Goal: Information Seeking & Learning: Learn about a topic

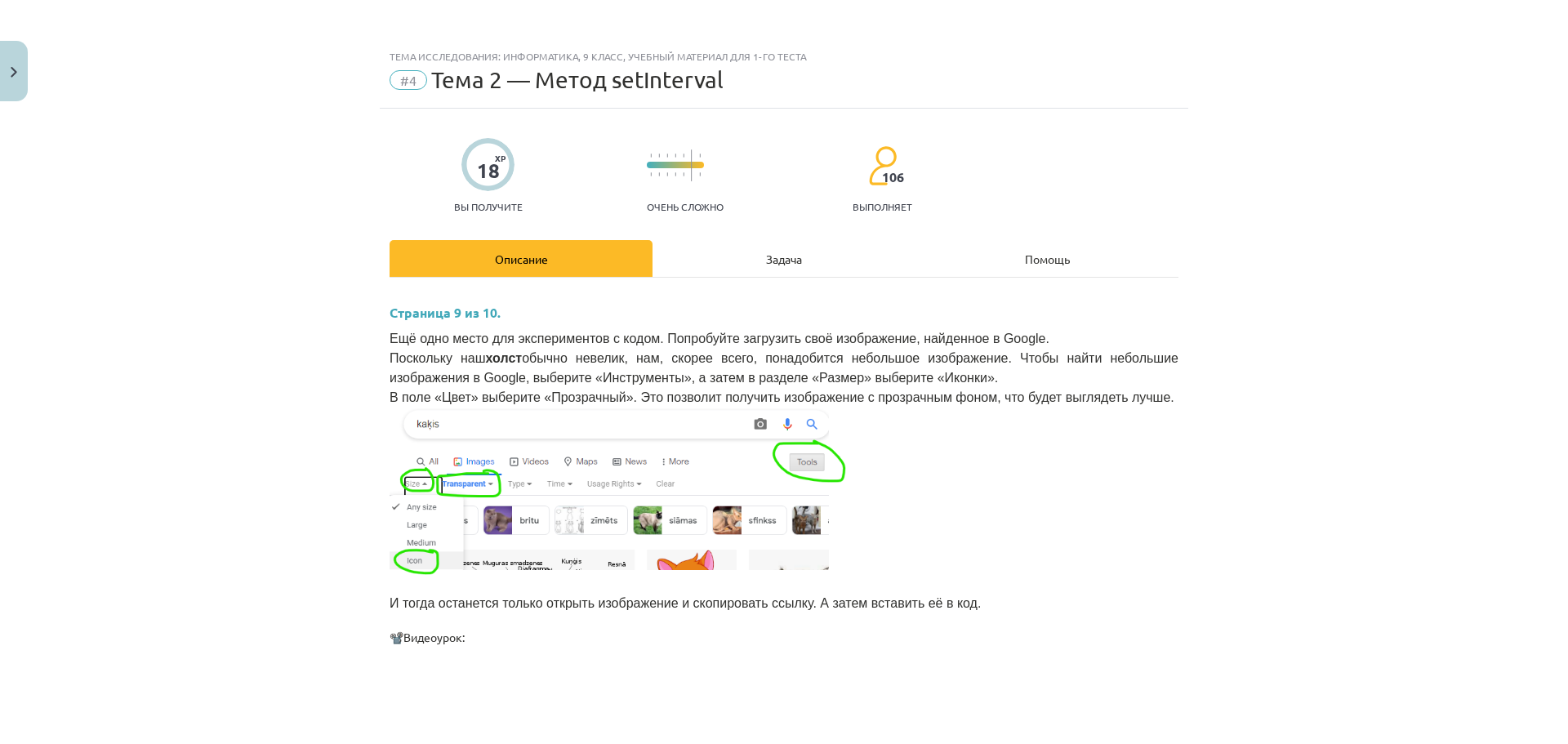
scroll to position [1086, 0]
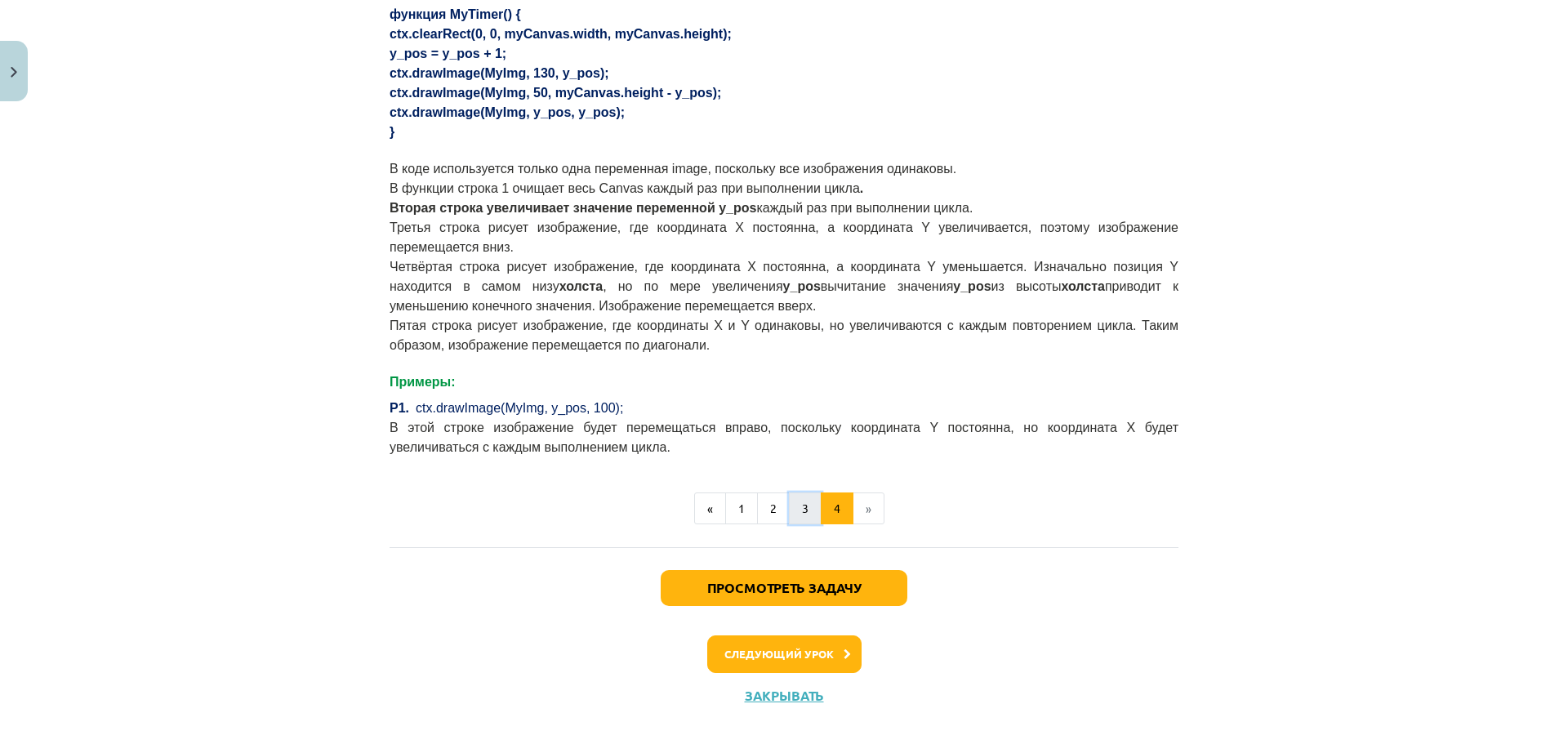
click at [796, 498] on button "3" at bounding box center [805, 509] width 33 height 33
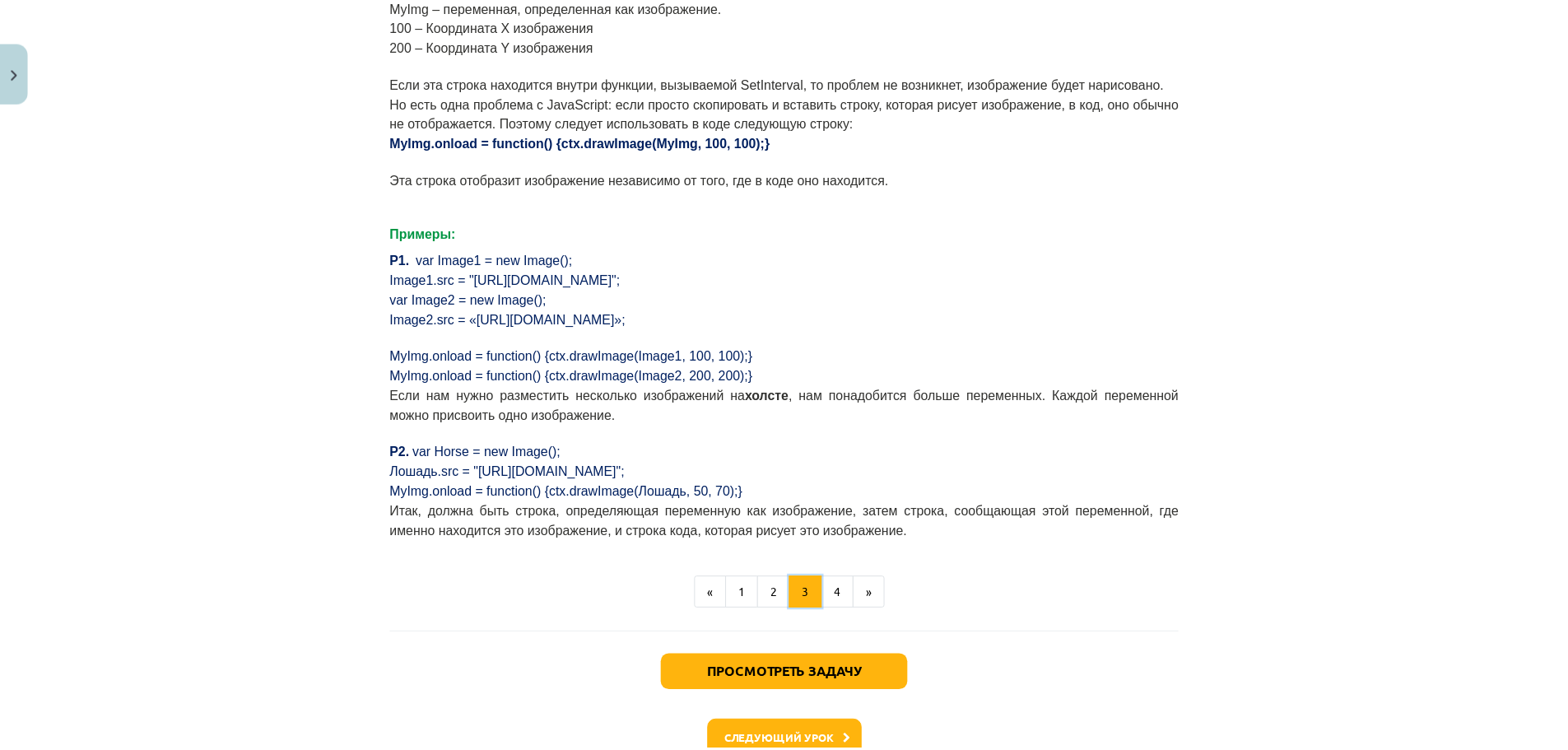
scroll to position [1171, 0]
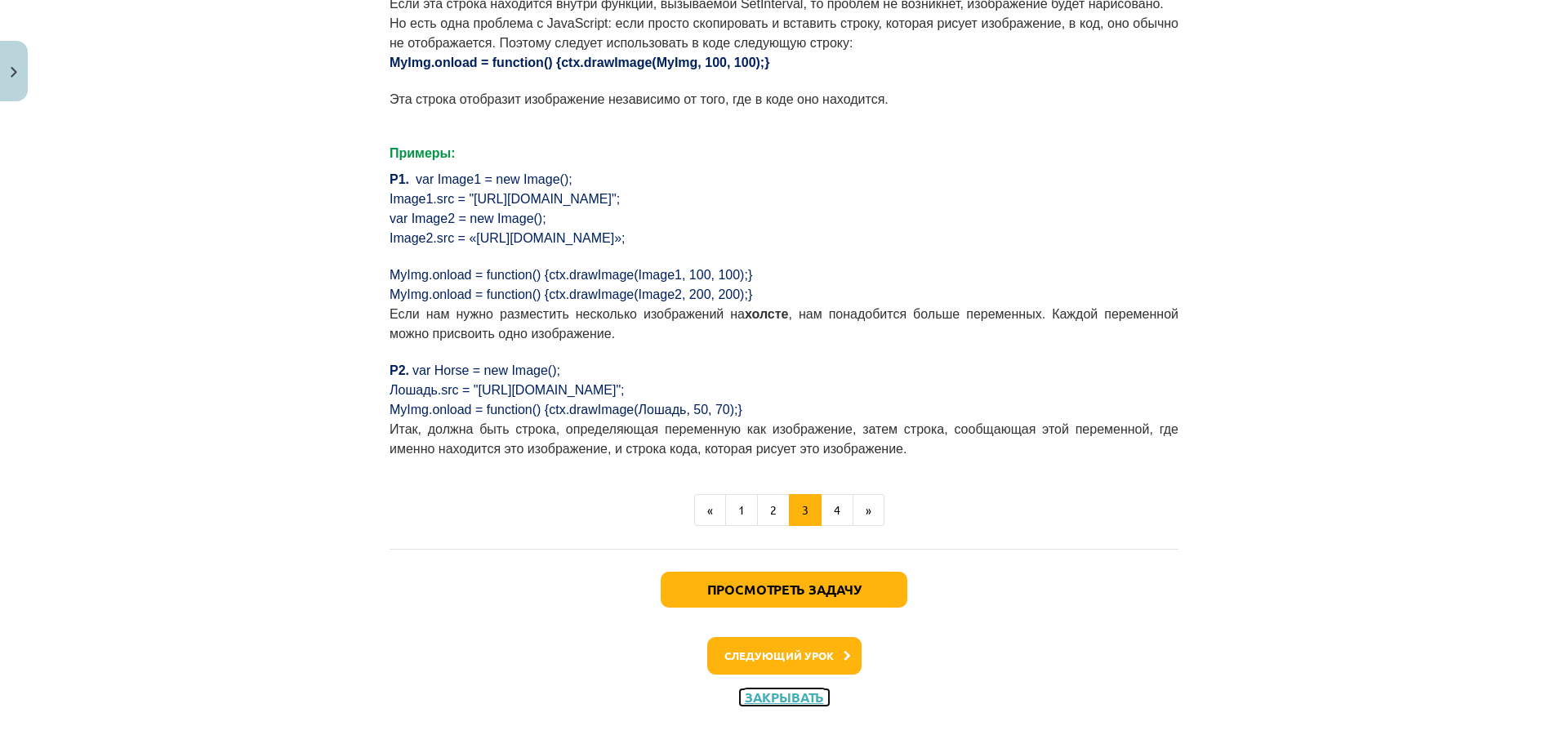
click at [774, 688] on font "Закрывать" at bounding box center [784, 696] width 80 height 17
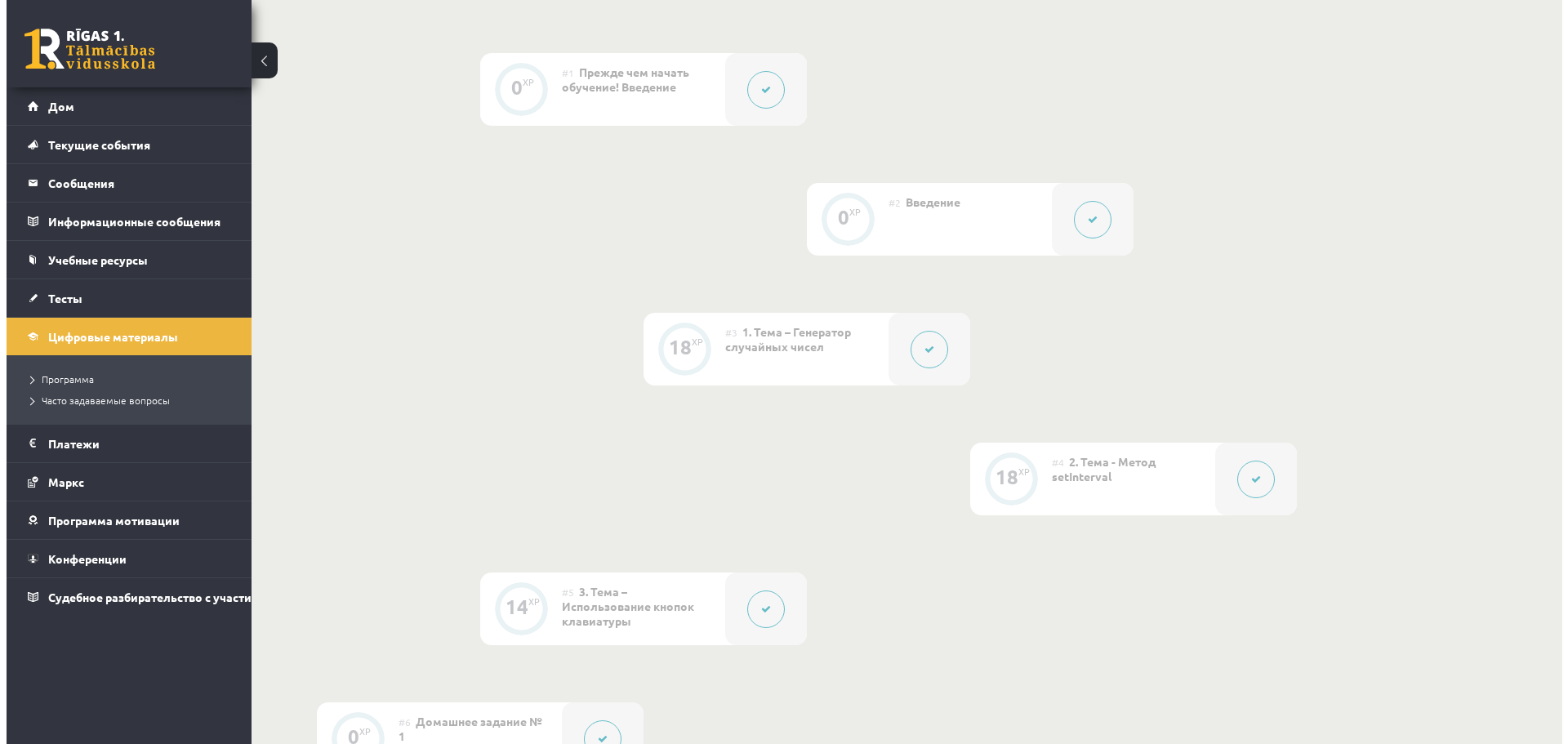
scroll to position [409, 0]
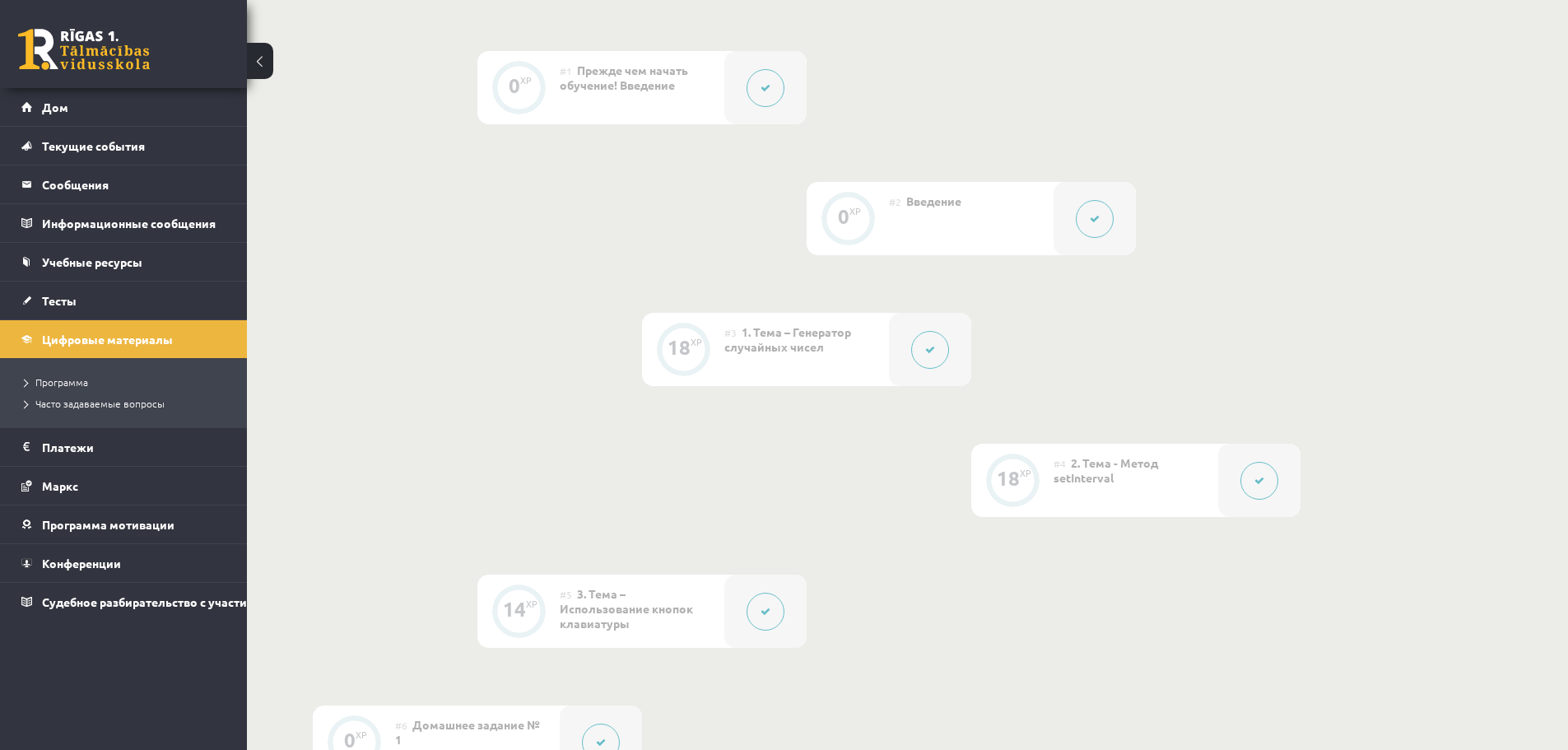
click at [931, 356] on button at bounding box center [930, 350] width 38 height 38
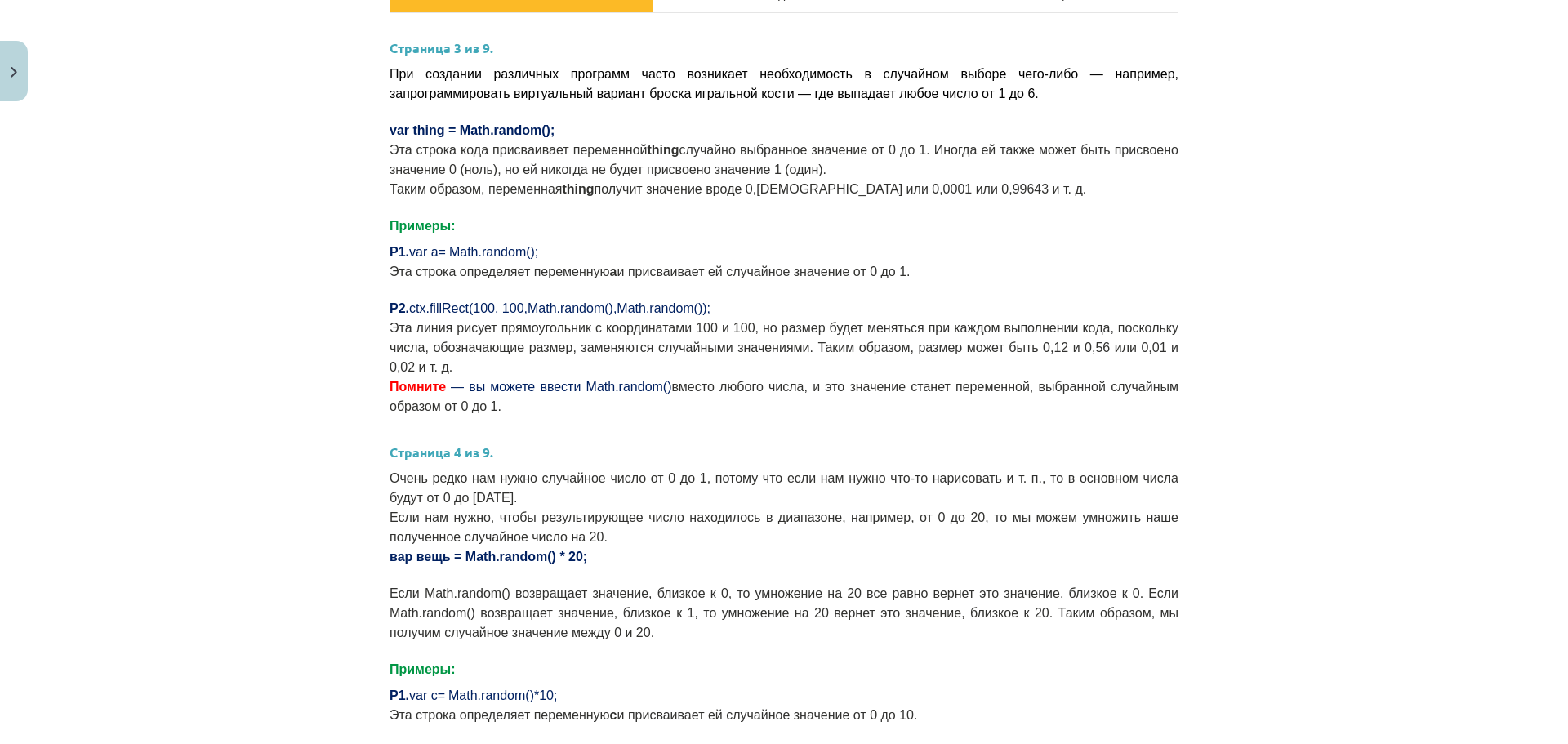
scroll to position [646, 0]
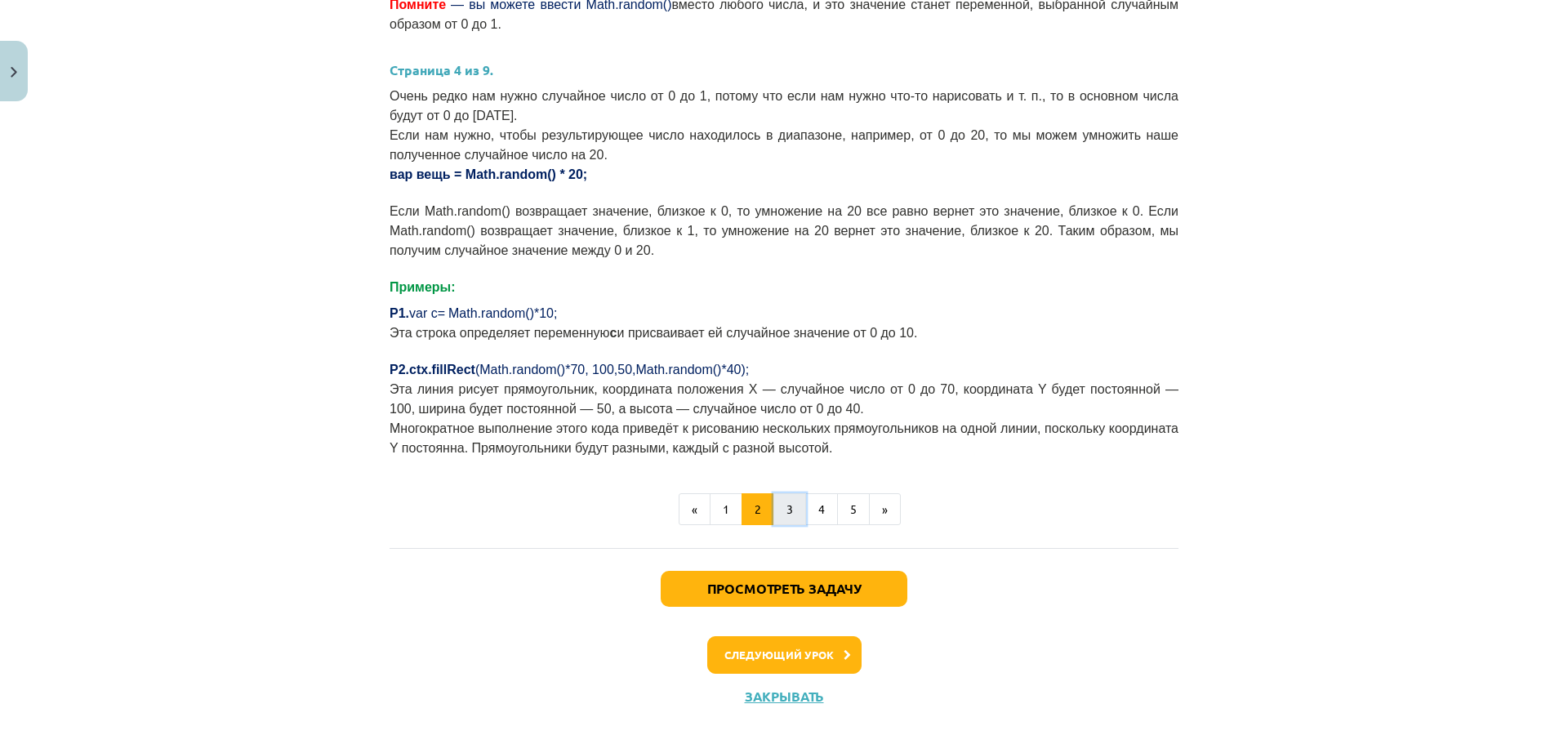
click at [786, 501] on font "3" at bounding box center [789, 509] width 7 height 15
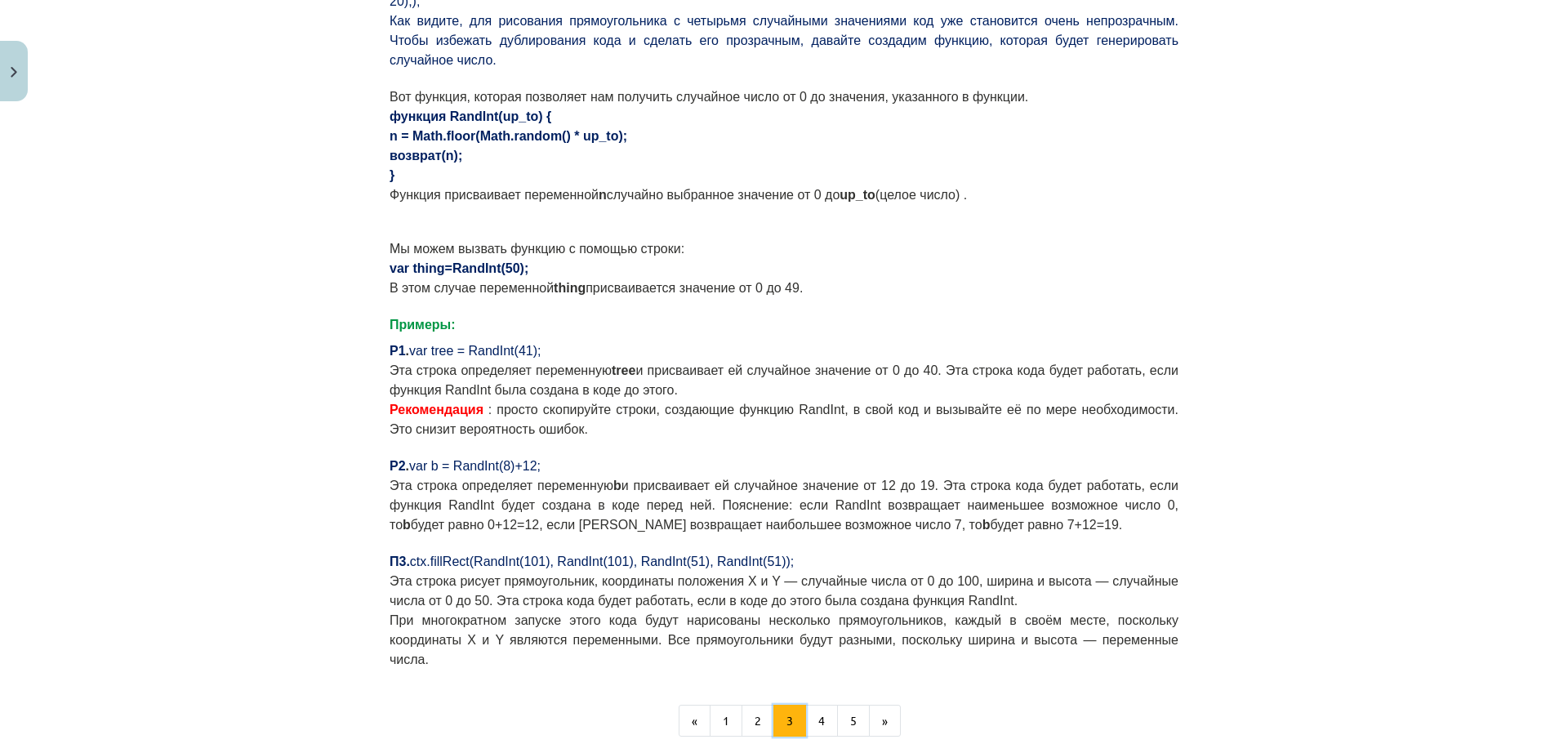
scroll to position [1289, 0]
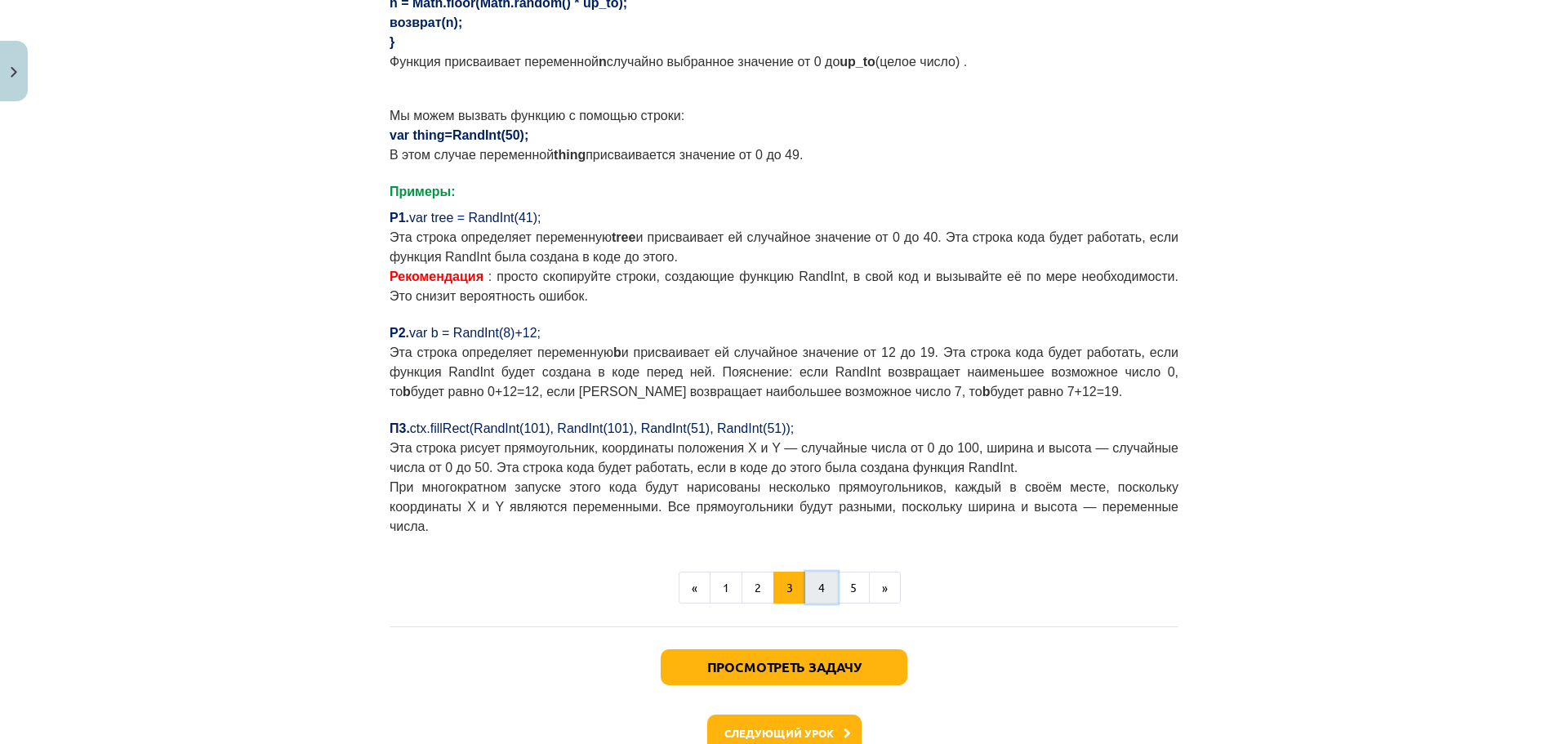
click at [818, 580] on font "4" at bounding box center [821, 587] width 7 height 15
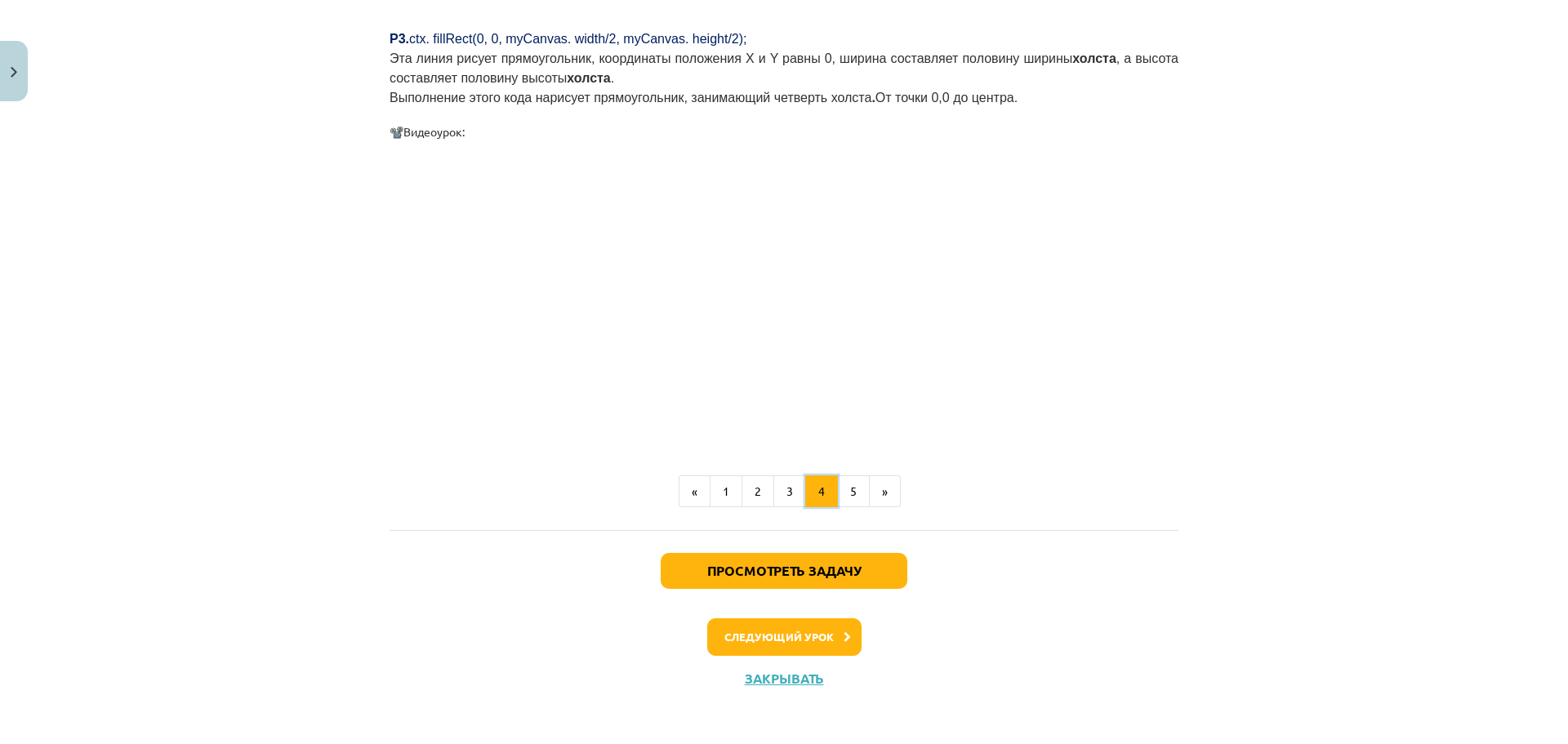
scroll to position [1542, 0]
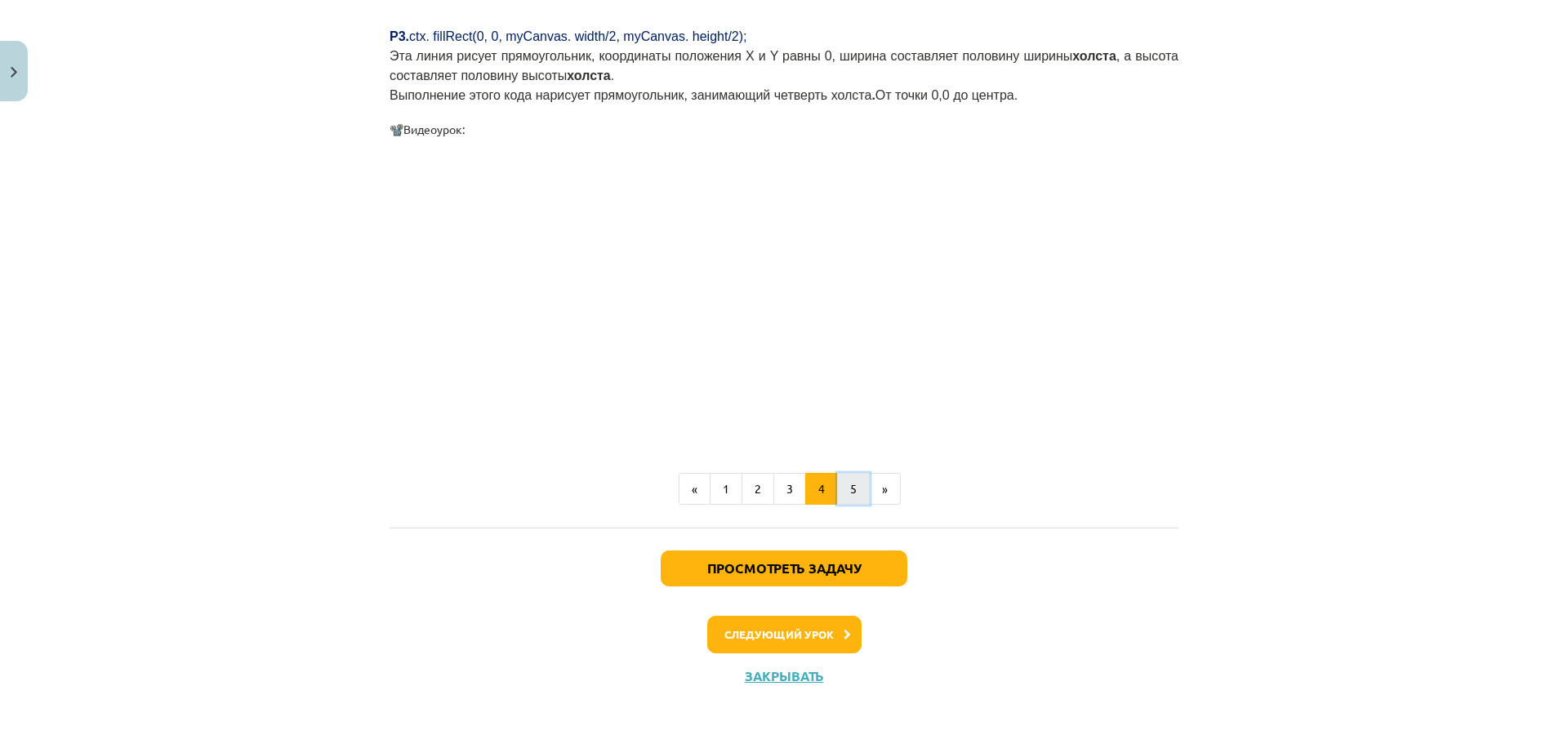
click at [850, 485] on font "5" at bounding box center [853, 488] width 7 height 15
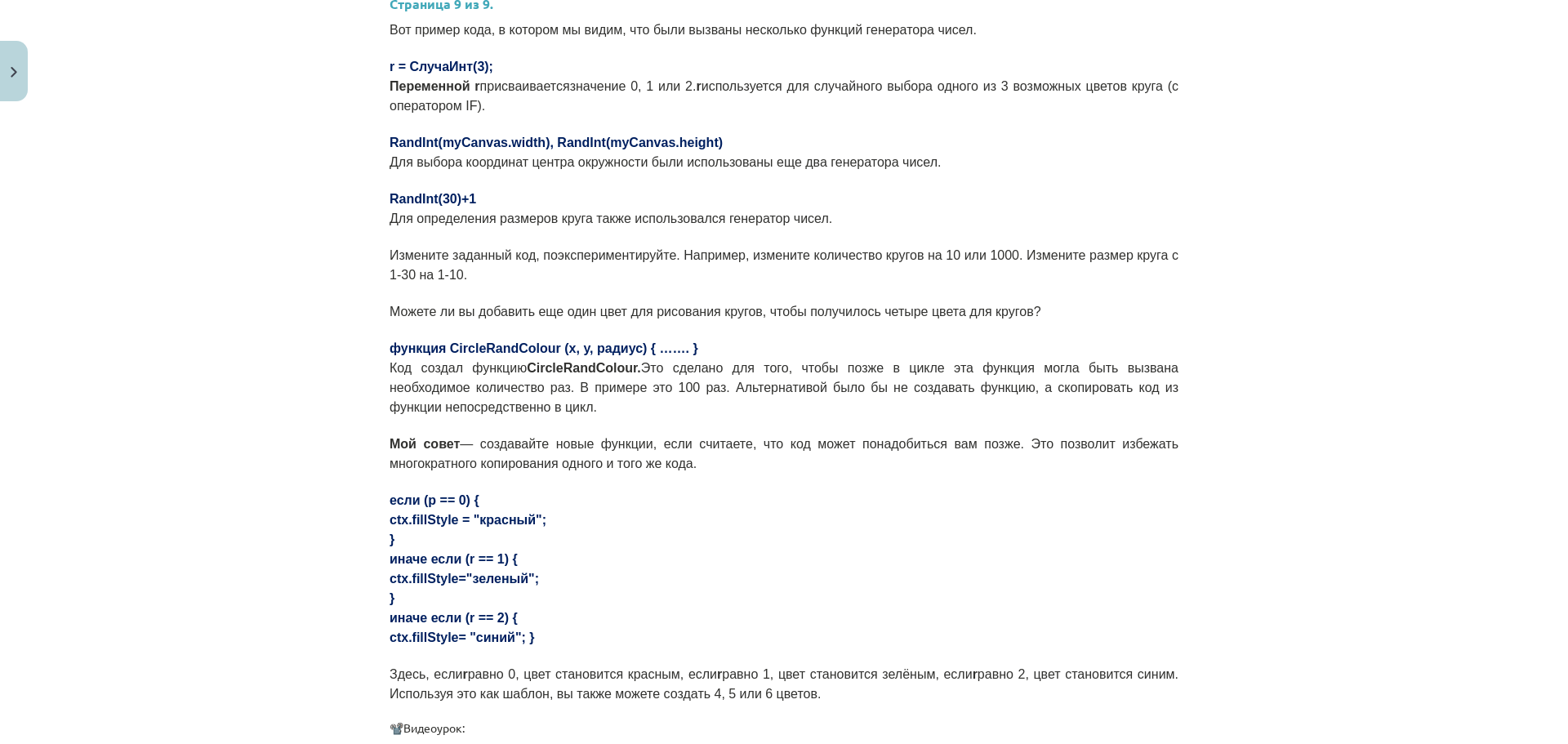
scroll to position [292, 0]
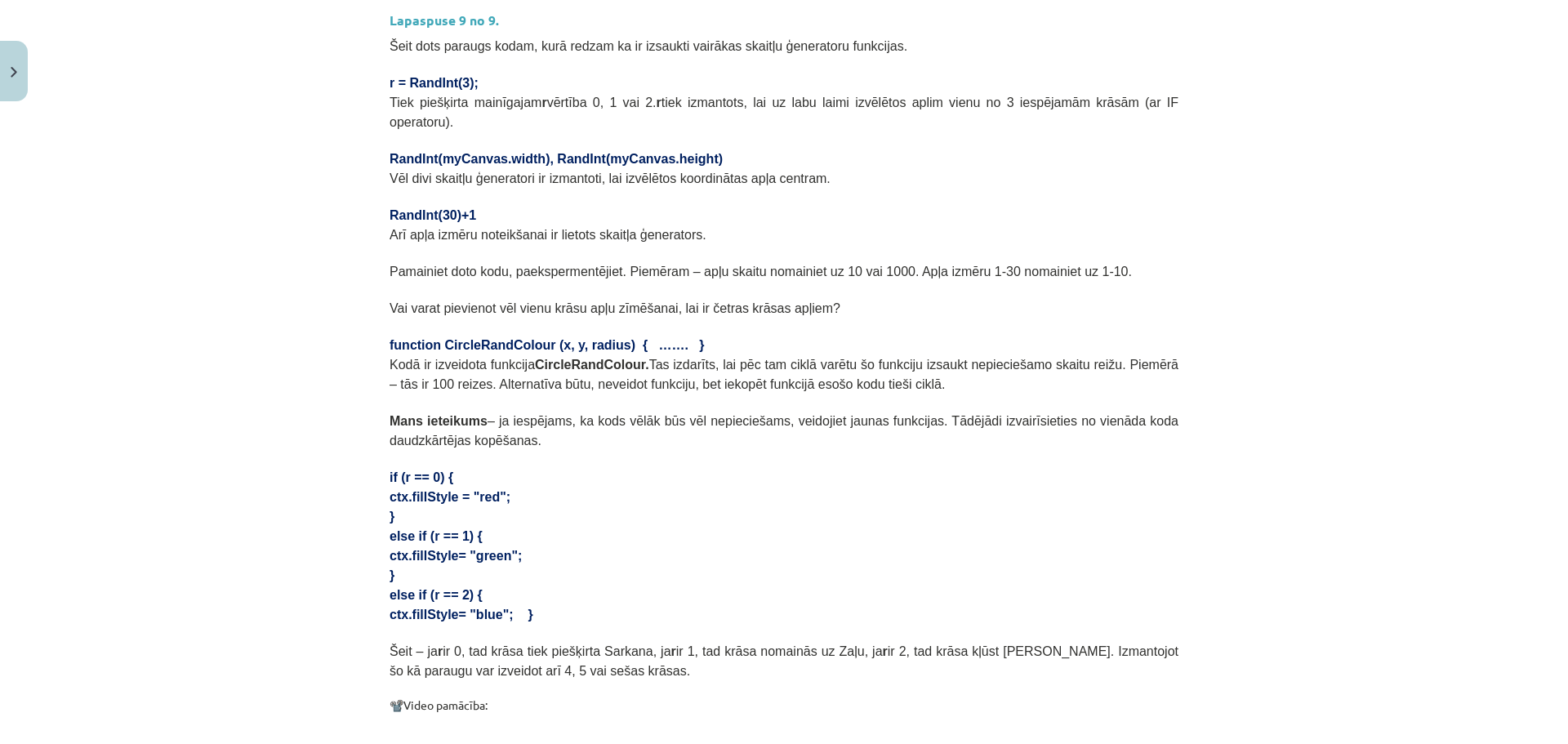
drag, startPoint x: 549, startPoint y: 587, endPoint x: 382, endPoint y: 455, distance: 212.9
click at [382, 455] on div "18 XP Saņemsi Ļoti grūts 106 pilda Apraksts Uzdevums Palīdzība Lapaspuse 9 no 9…" at bounding box center [784, 556] width 808 height 1480
copy div "if (r == 0) { ctx.fillStyle = "red"; } else if (r == 1) { ctx.fillStyle= "green…"
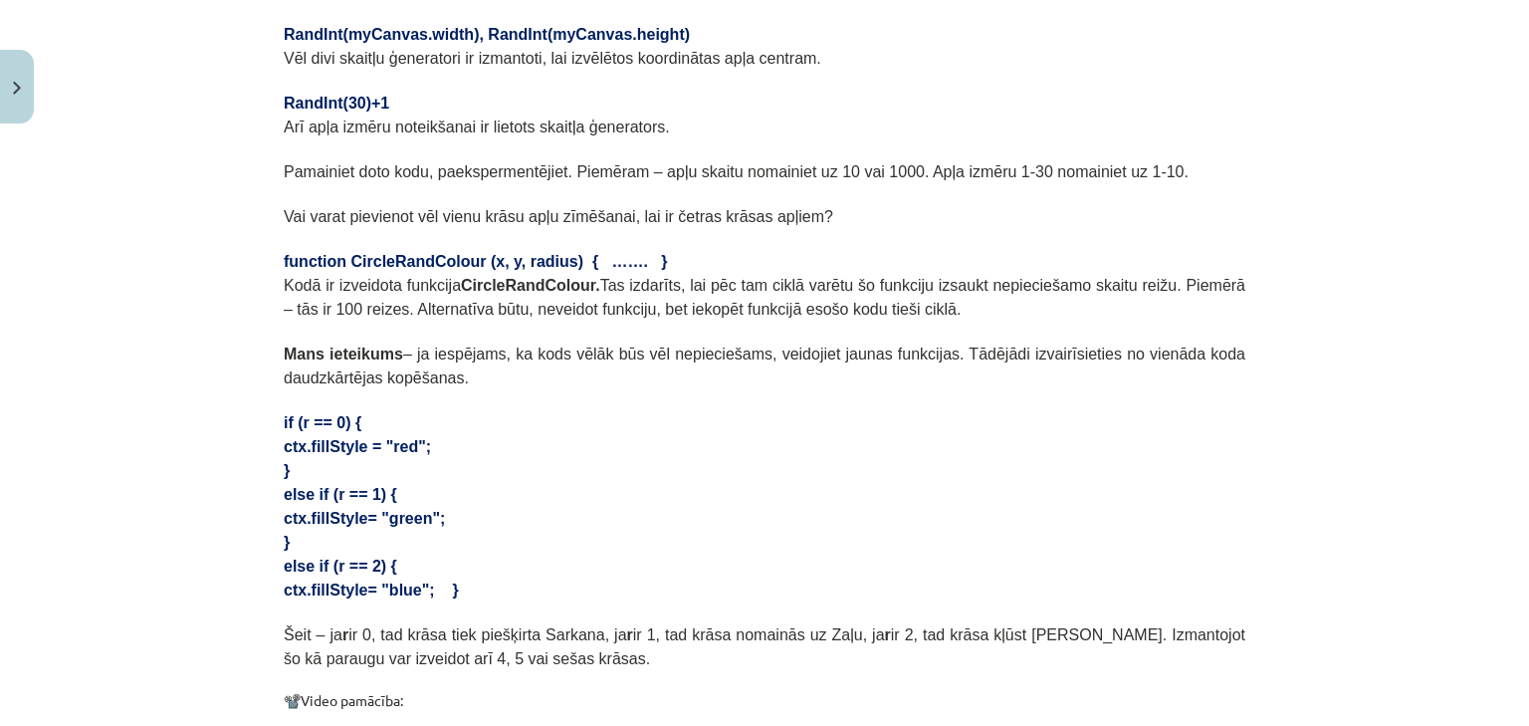
scroll to position [498, 0]
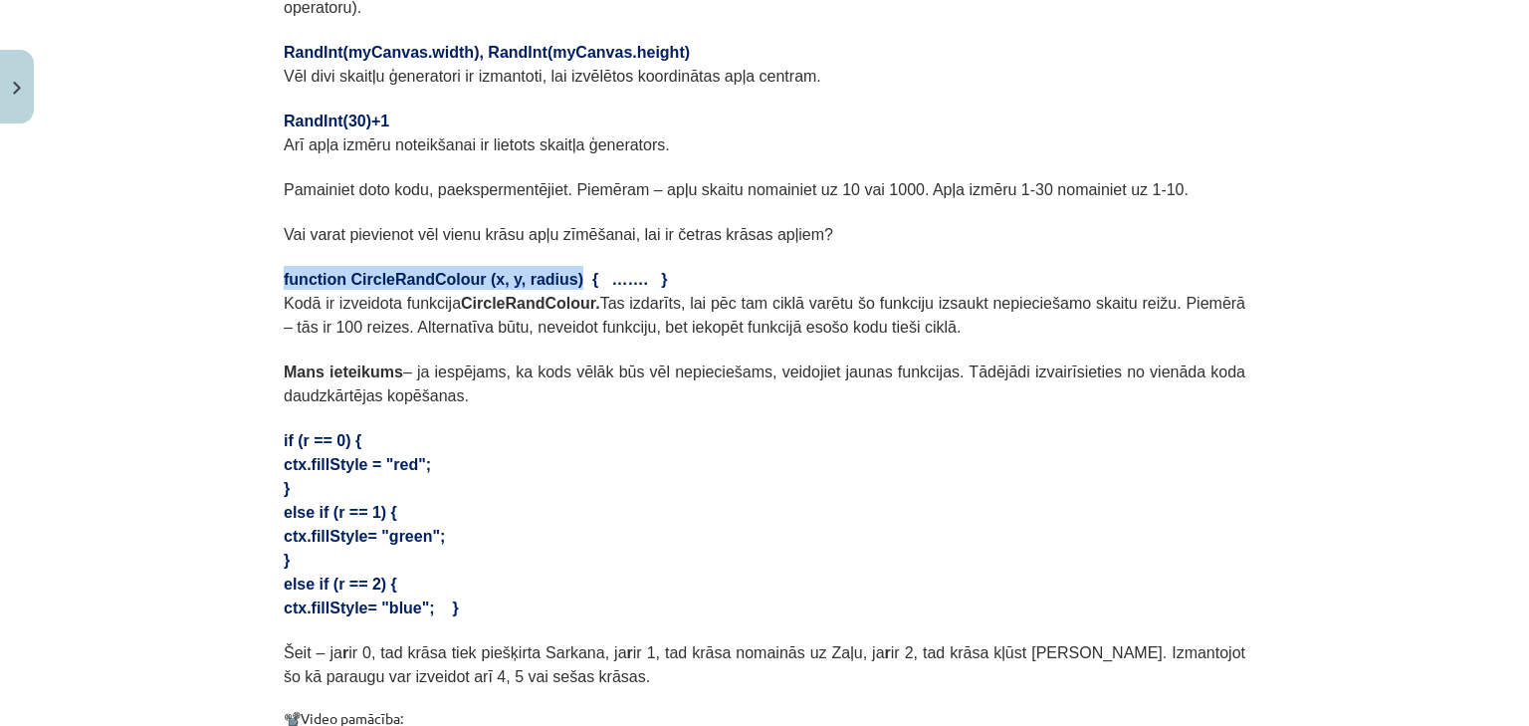
drag, startPoint x: 275, startPoint y: 248, endPoint x: 531, endPoint y: 245, distance: 256.8
click at [531, 245] on div "18 XP Saņemsi Ļoti grūts 106 pilda Apraksts Uzdevums Palīdzība Lapaspuse 9 no 9…" at bounding box center [764, 537] width 985 height 1804
copy span "function CircleRandColour (x, y, radius)"
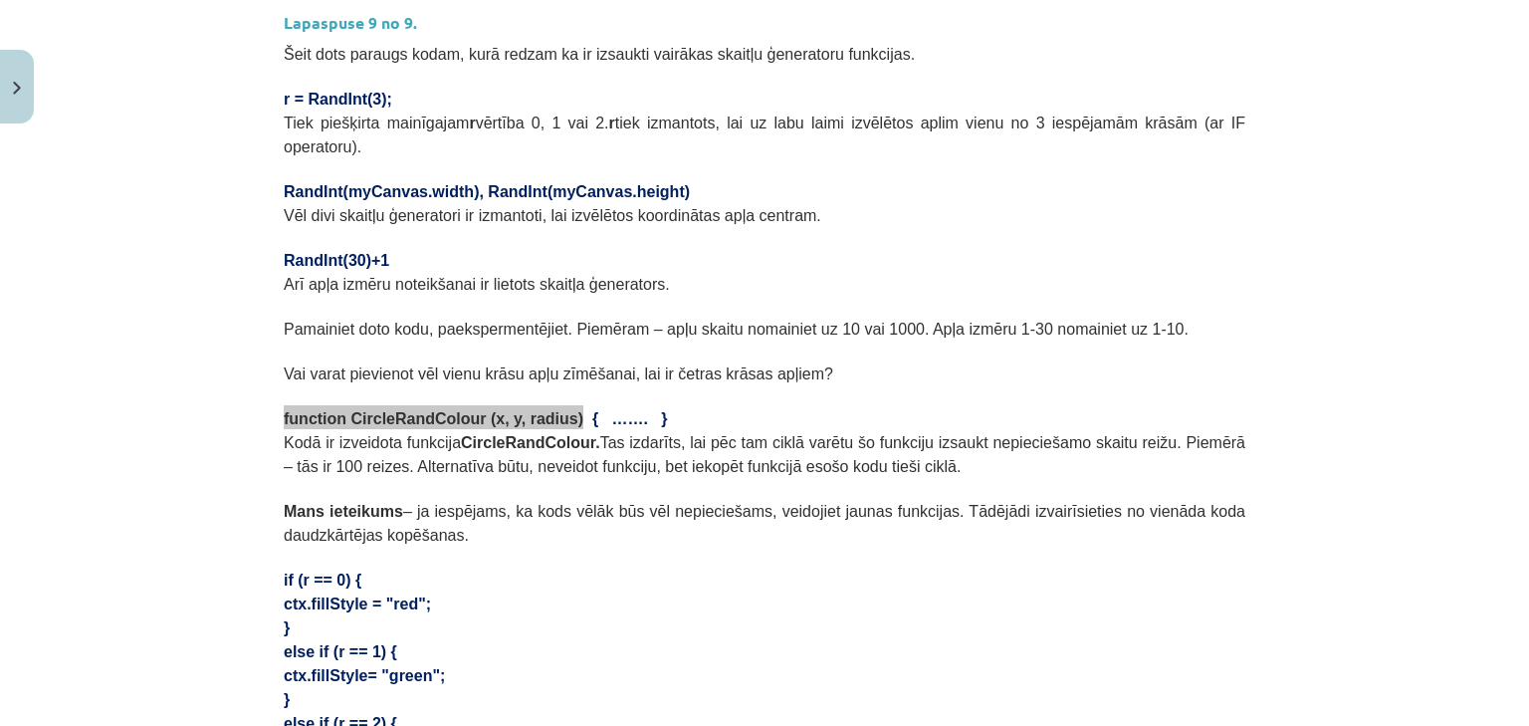
scroll to position [359, 0]
click at [233, 425] on div "Mācību tēma: Datorikas 9. klases 1. ieskaites mācību materiāls #3 1. Tēma - Ran…" at bounding box center [764, 363] width 1529 height 726
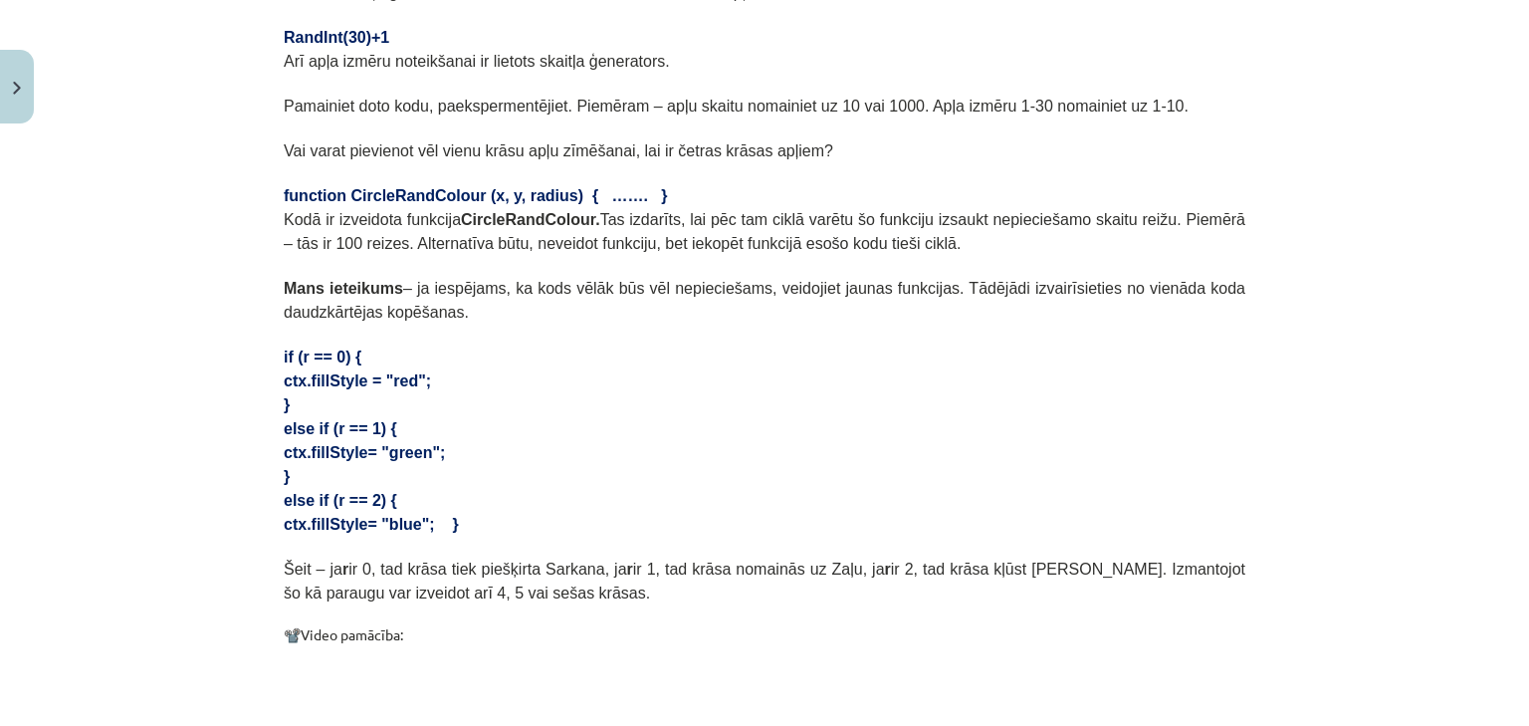
scroll to position [598, 0]
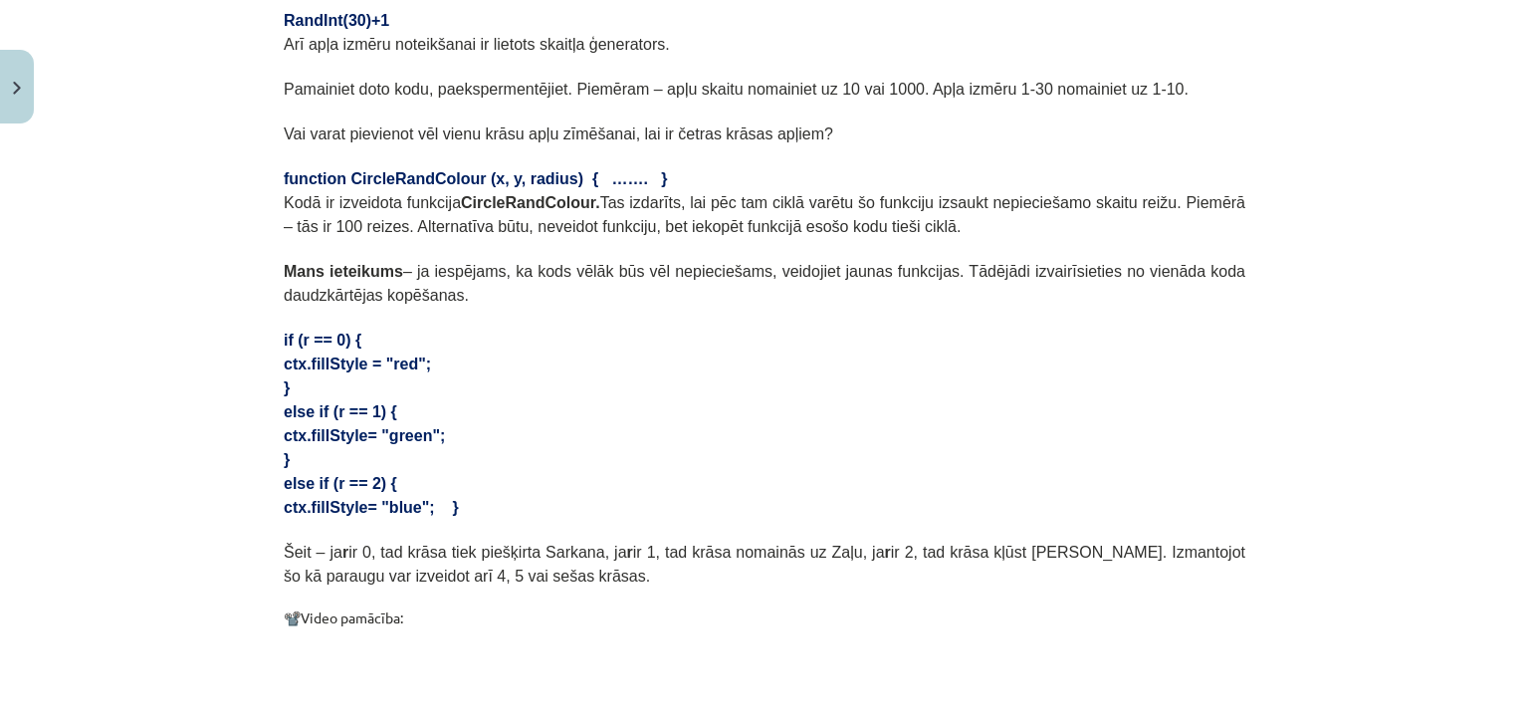
drag, startPoint x: 268, startPoint y: 303, endPoint x: 516, endPoint y: 490, distance: 310.5
click at [516, 490] on div "18 XP Saņemsi Ļoti grūts 106 pilda Apraksts Uzdevums Palīdzība Lapaspuse 9 no 9…" at bounding box center [764, 436] width 985 height 1804
copy div "if (r == 0) { ctx.fillStyle = "red"; } else if (r == 1) { ctx.fillStyle= "green…"
click at [667, 398] on p "else if (r == 1) {" at bounding box center [764, 410] width 961 height 24
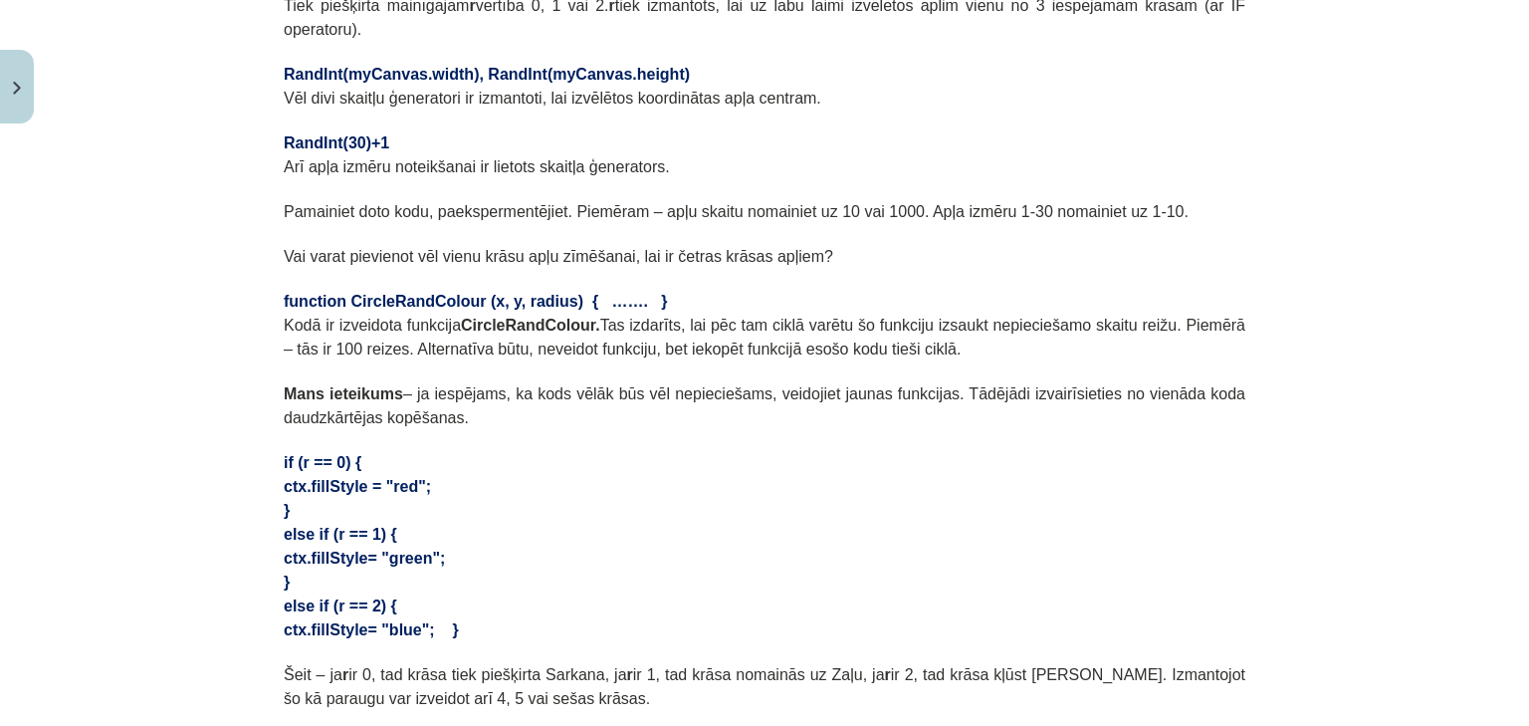
scroll to position [439, 0]
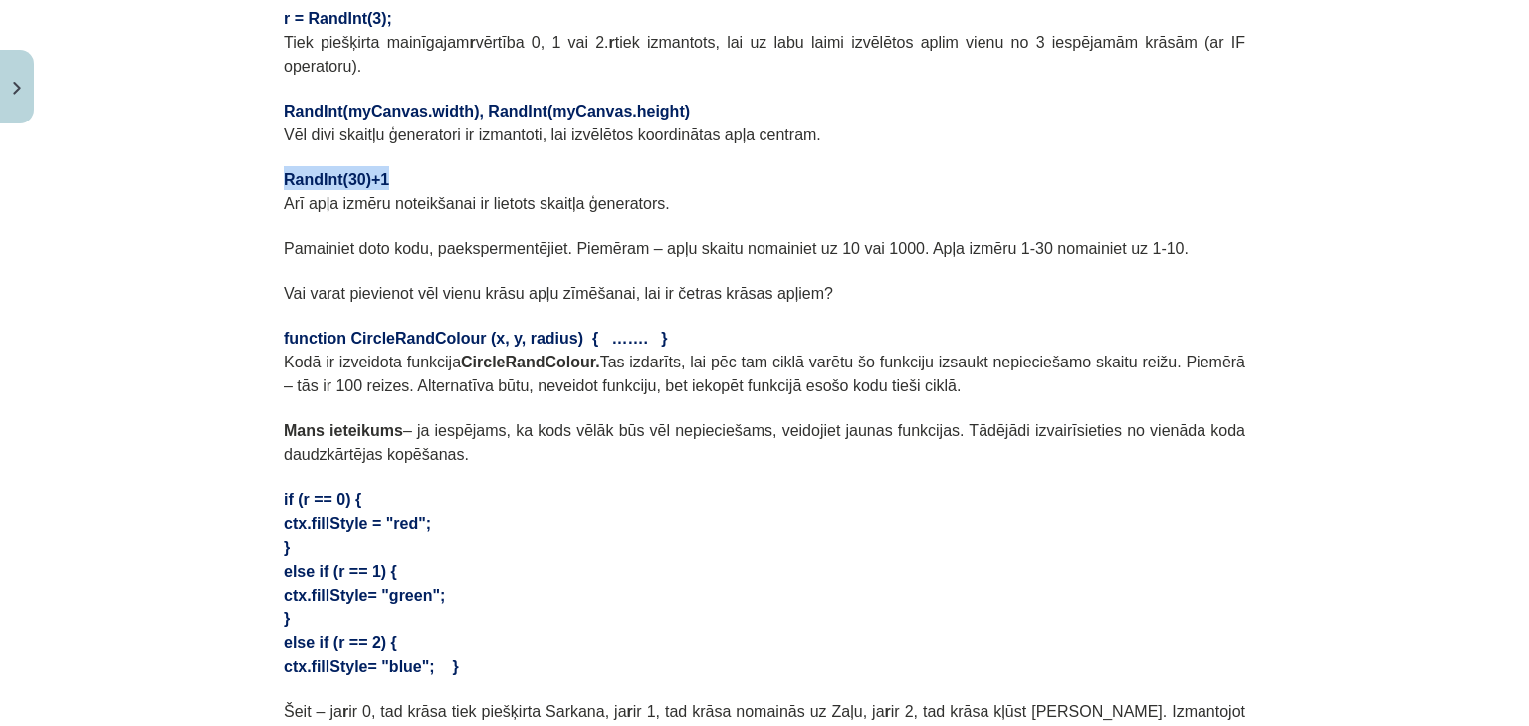
drag, startPoint x: 275, startPoint y: 147, endPoint x: 382, endPoint y: 150, distance: 107.5
click at [382, 150] on div "18 XP Saņemsi Ļoti grūts 106 pilda Apraksts Uzdevums Palīdzība Lapaspuse 9 no 9…" at bounding box center [764, 595] width 985 height 1804
copy span "RandInt(30)+1"
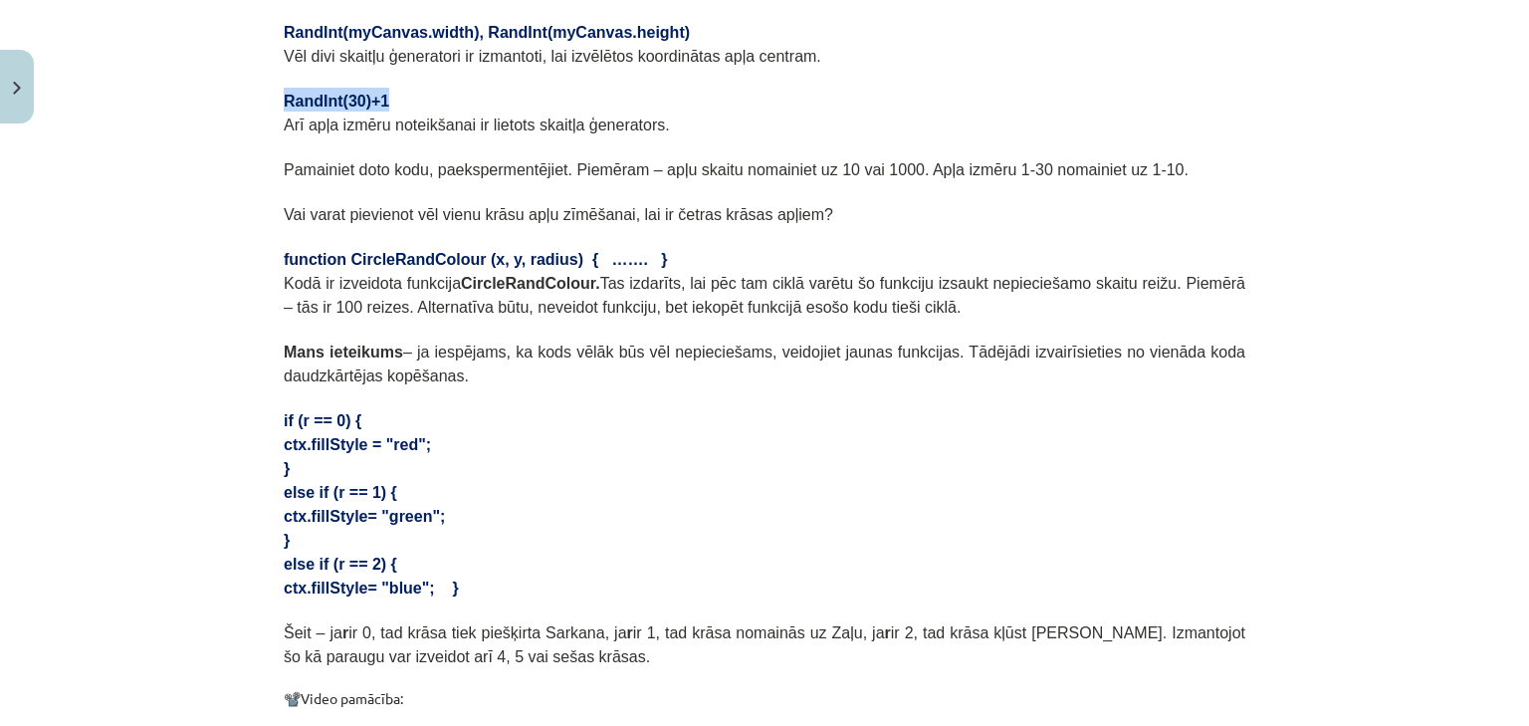
scroll to position [519, 0]
click at [650, 430] on p "ctx.fillStyle = "red";" at bounding box center [764, 442] width 961 height 24
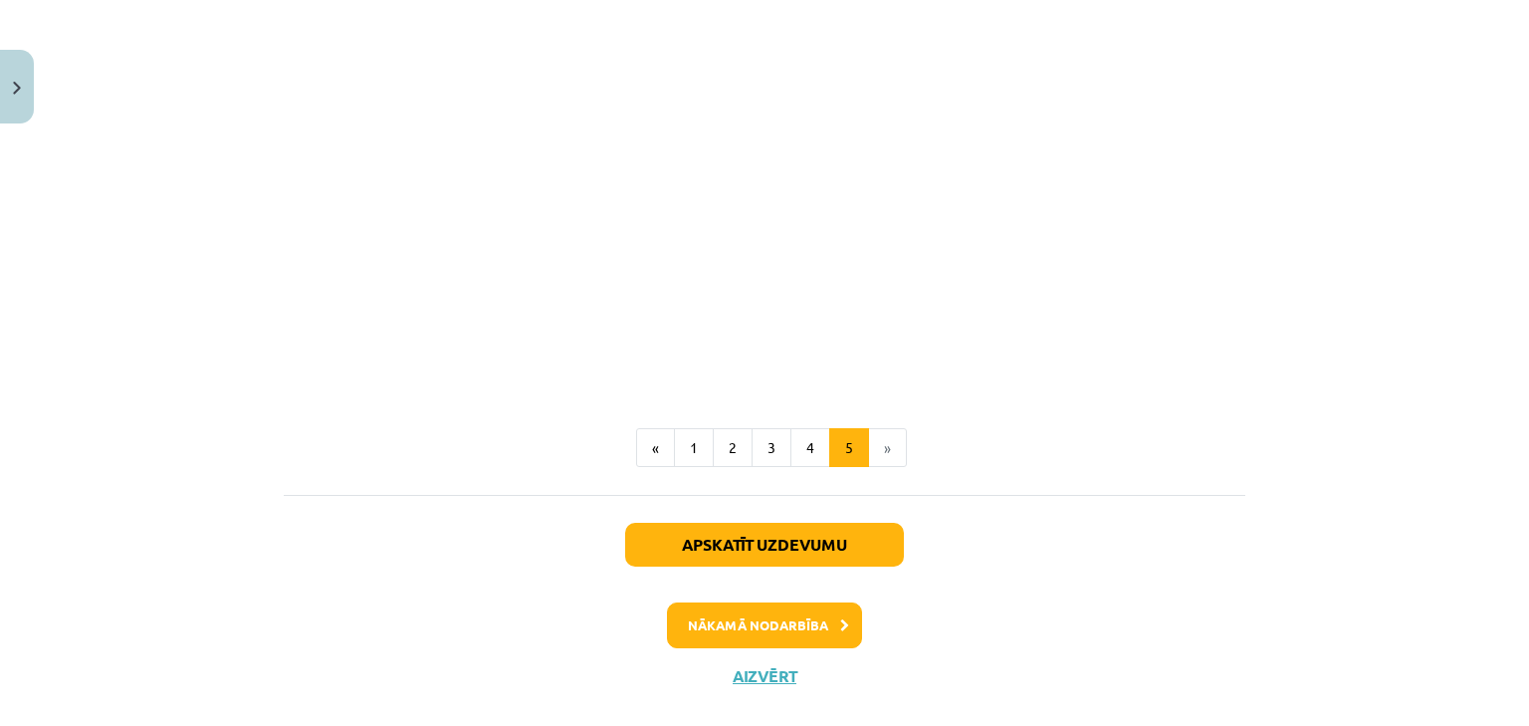
scroll to position [1235, 0]
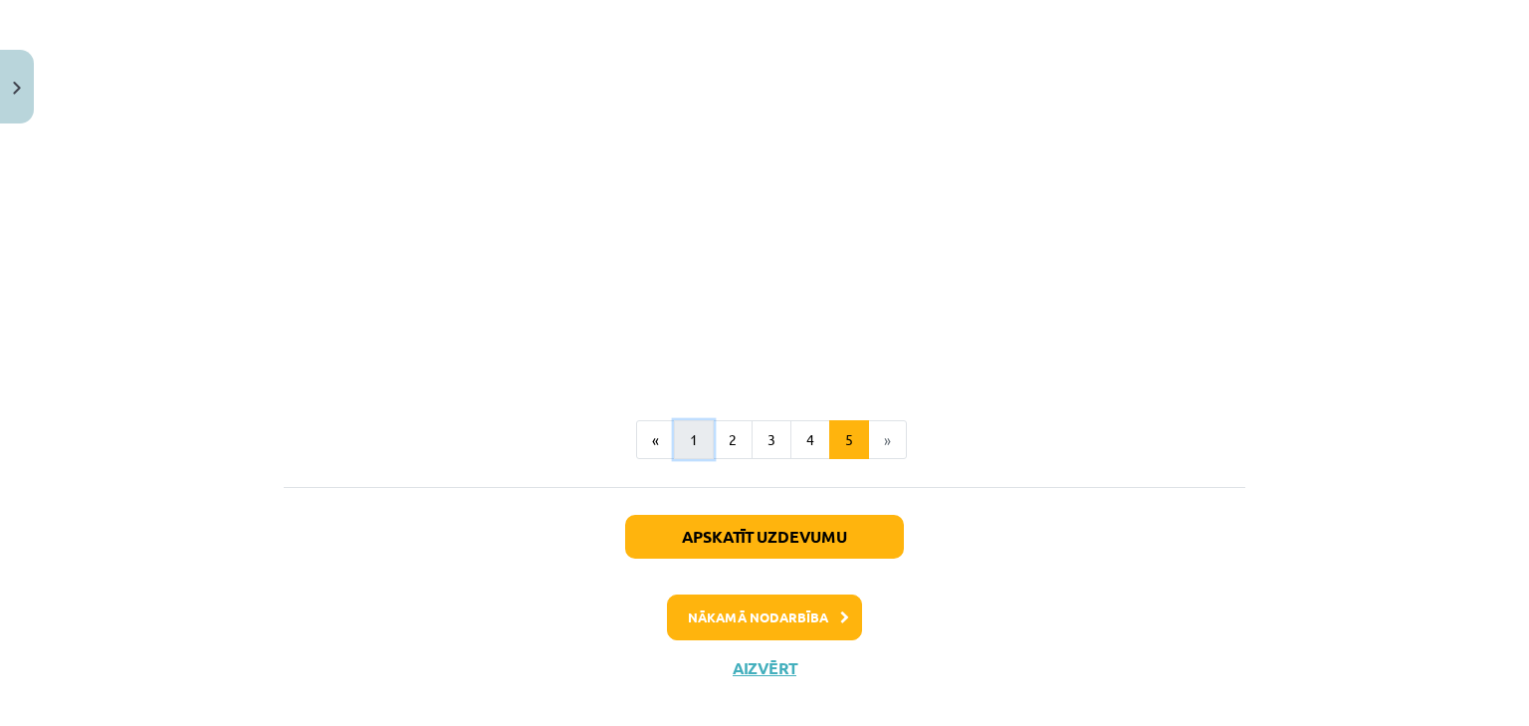
click at [684, 420] on button "1" at bounding box center [694, 440] width 40 height 40
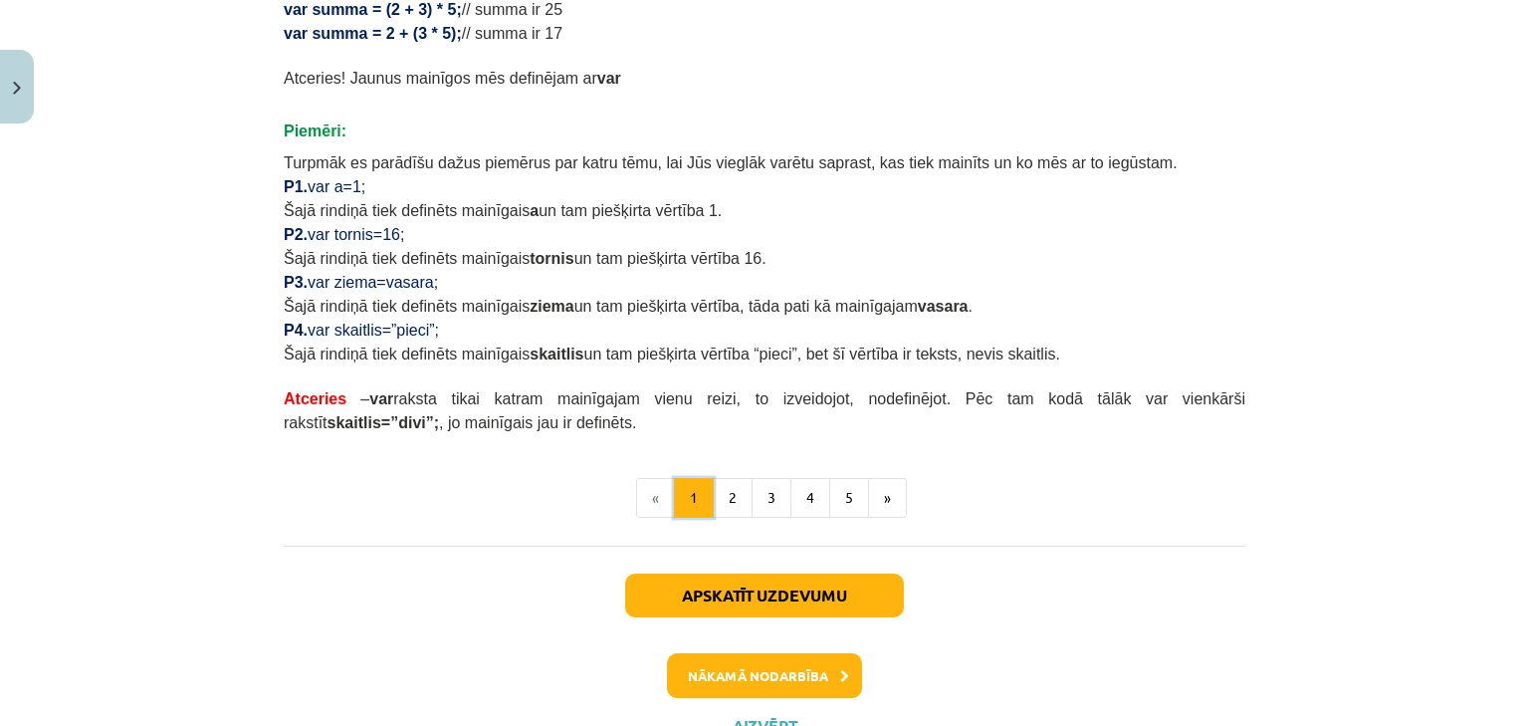
scroll to position [1231, 0]
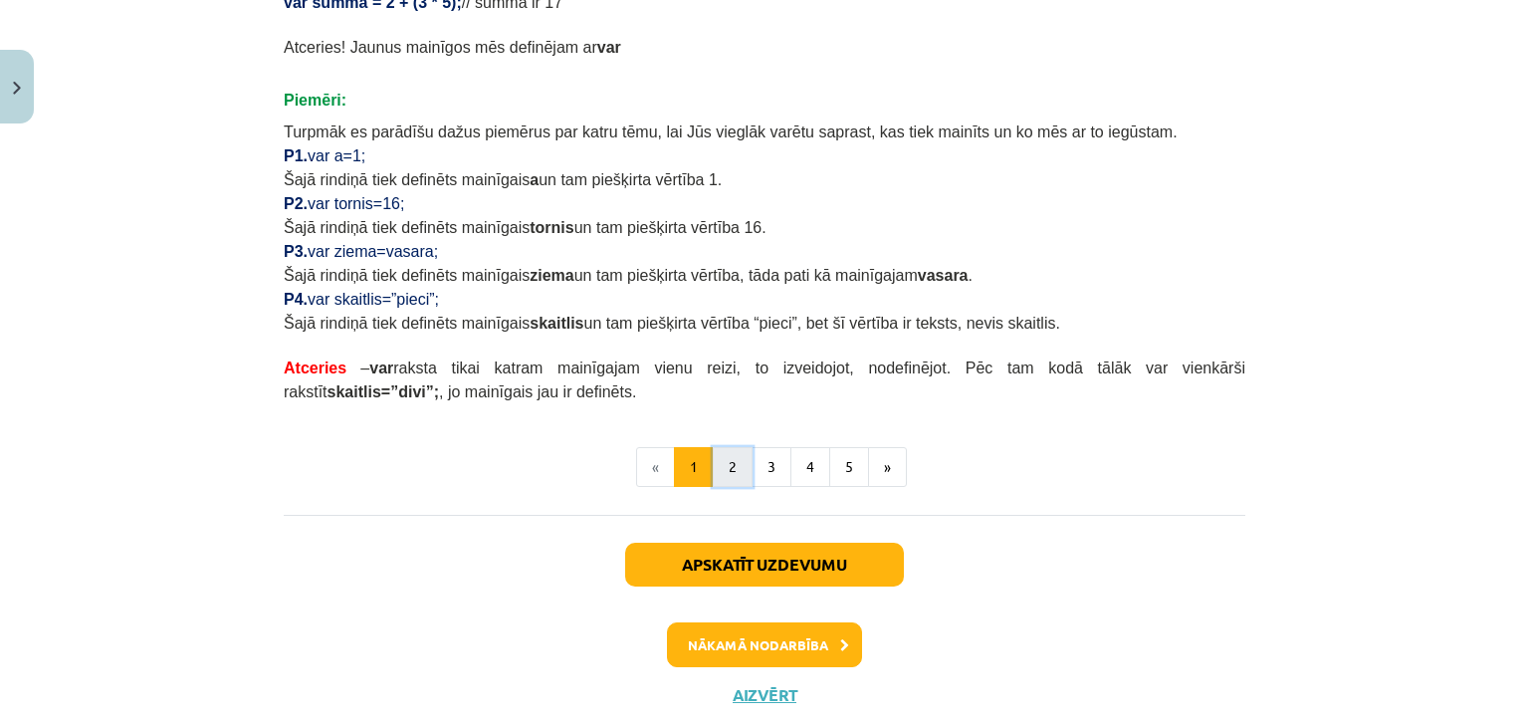
click at [733, 468] on button "2" at bounding box center [733, 467] width 40 height 40
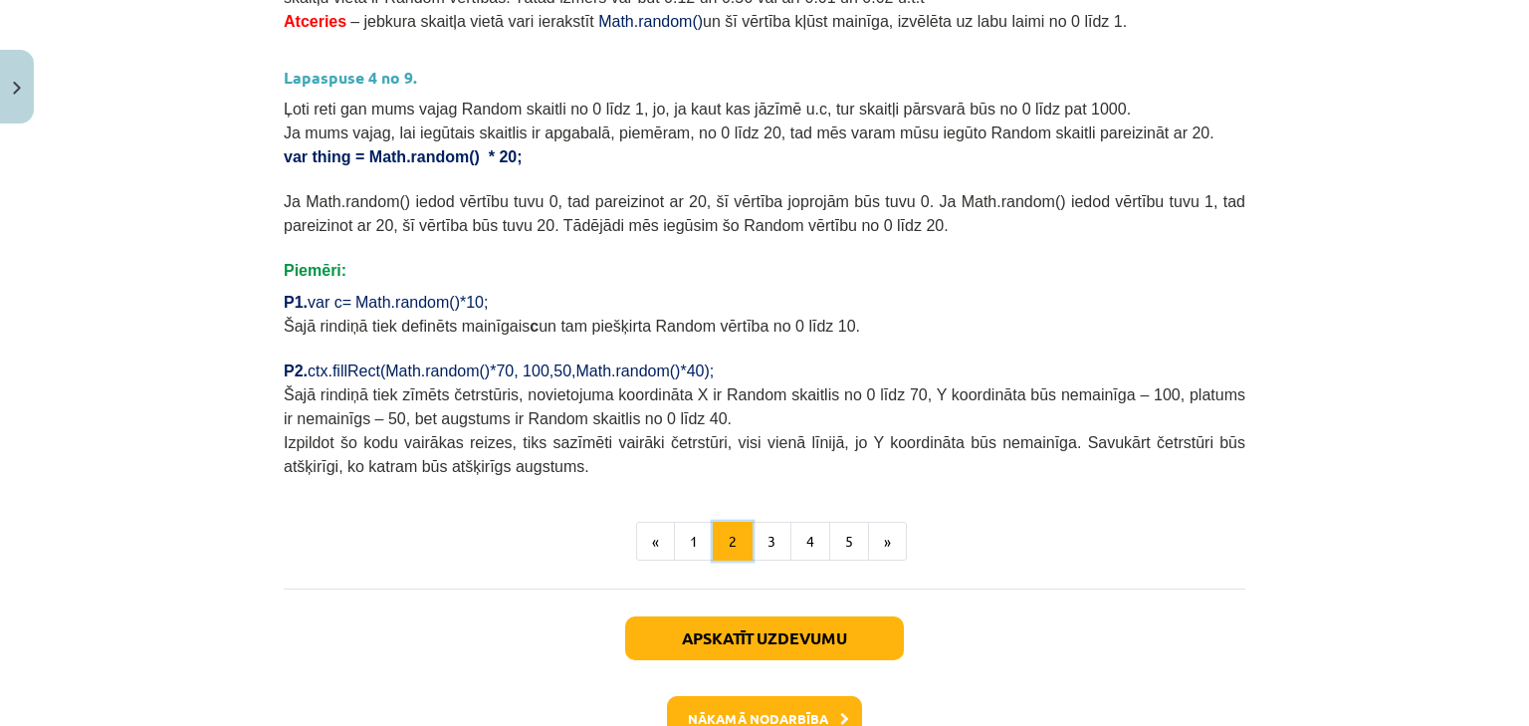
scroll to position [796, 0]
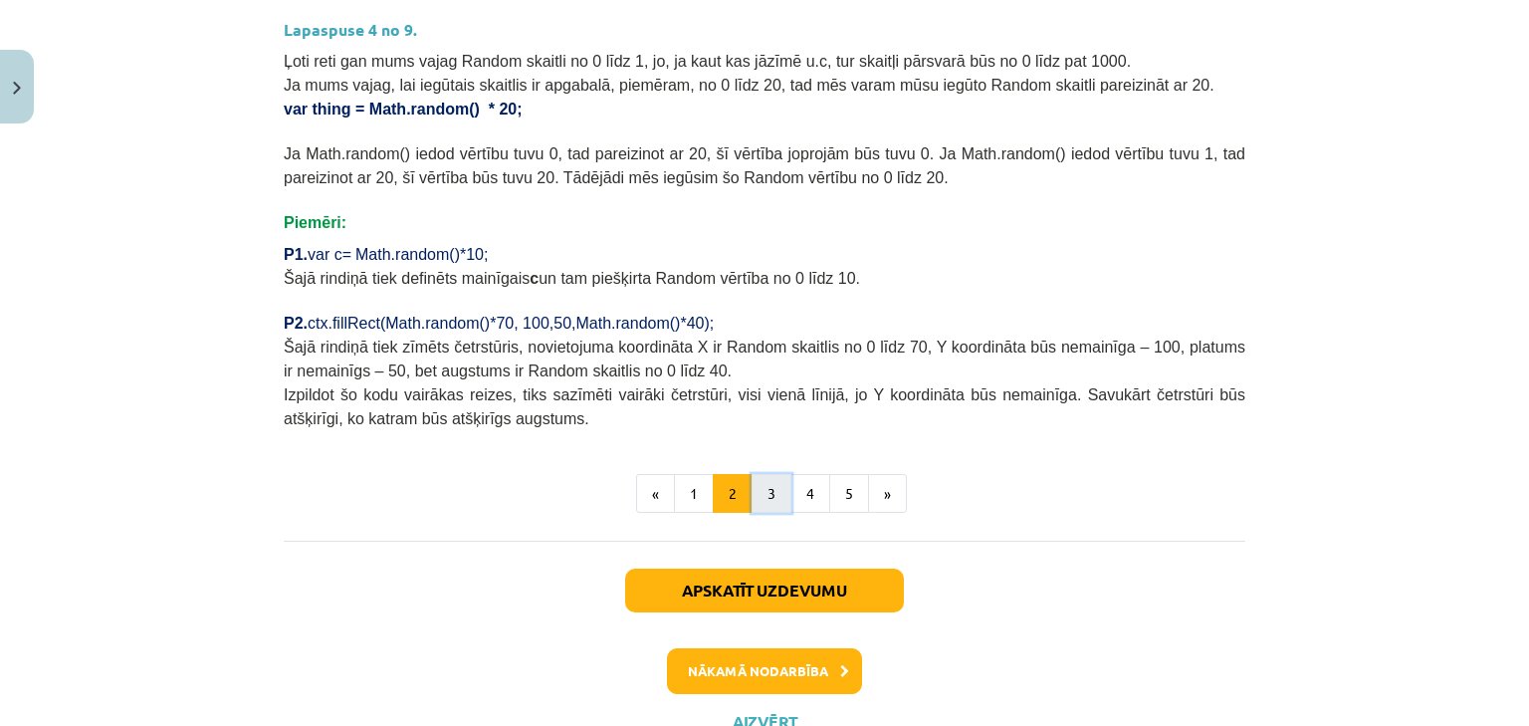
click at [764, 487] on button "3" at bounding box center [771, 494] width 40 height 40
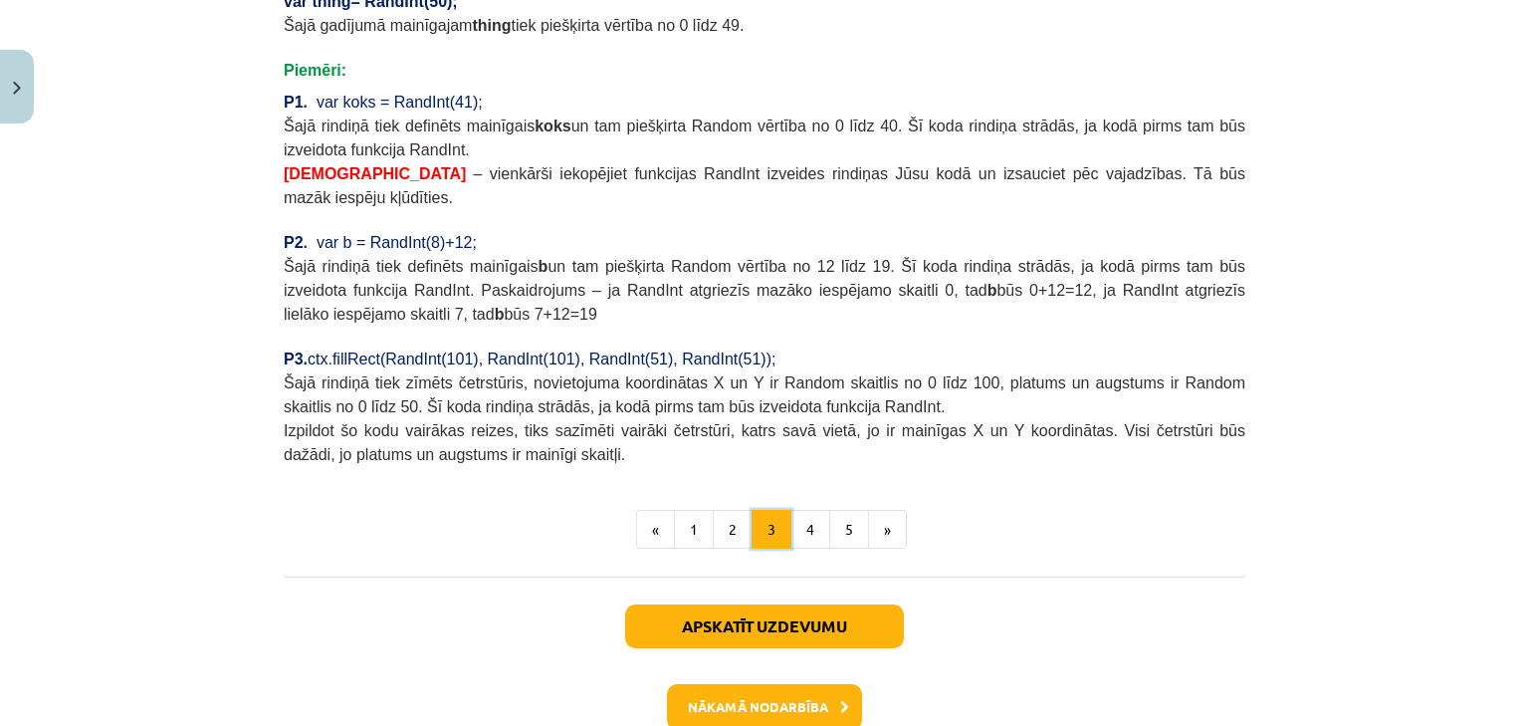
scroll to position [1726, 0]
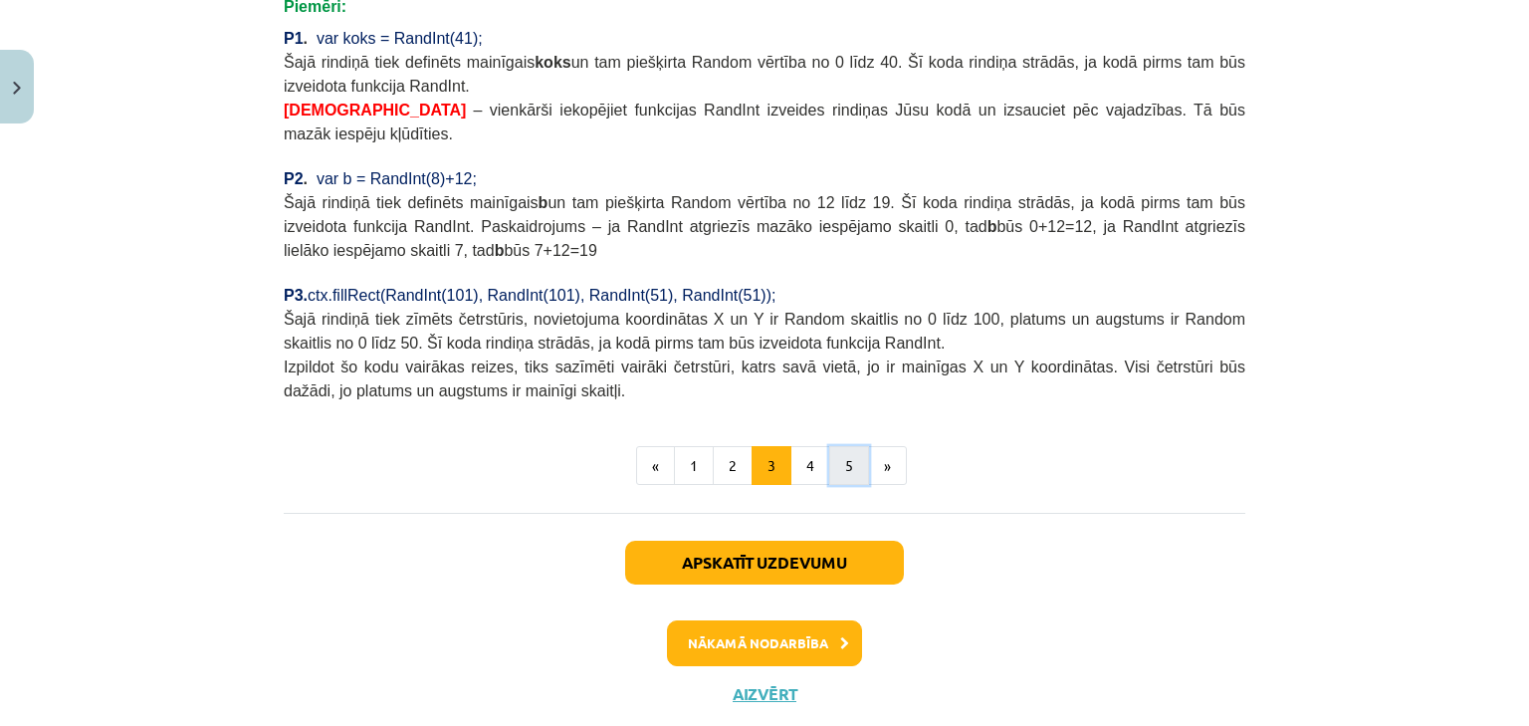
click at [832, 446] on button "5" at bounding box center [849, 466] width 40 height 40
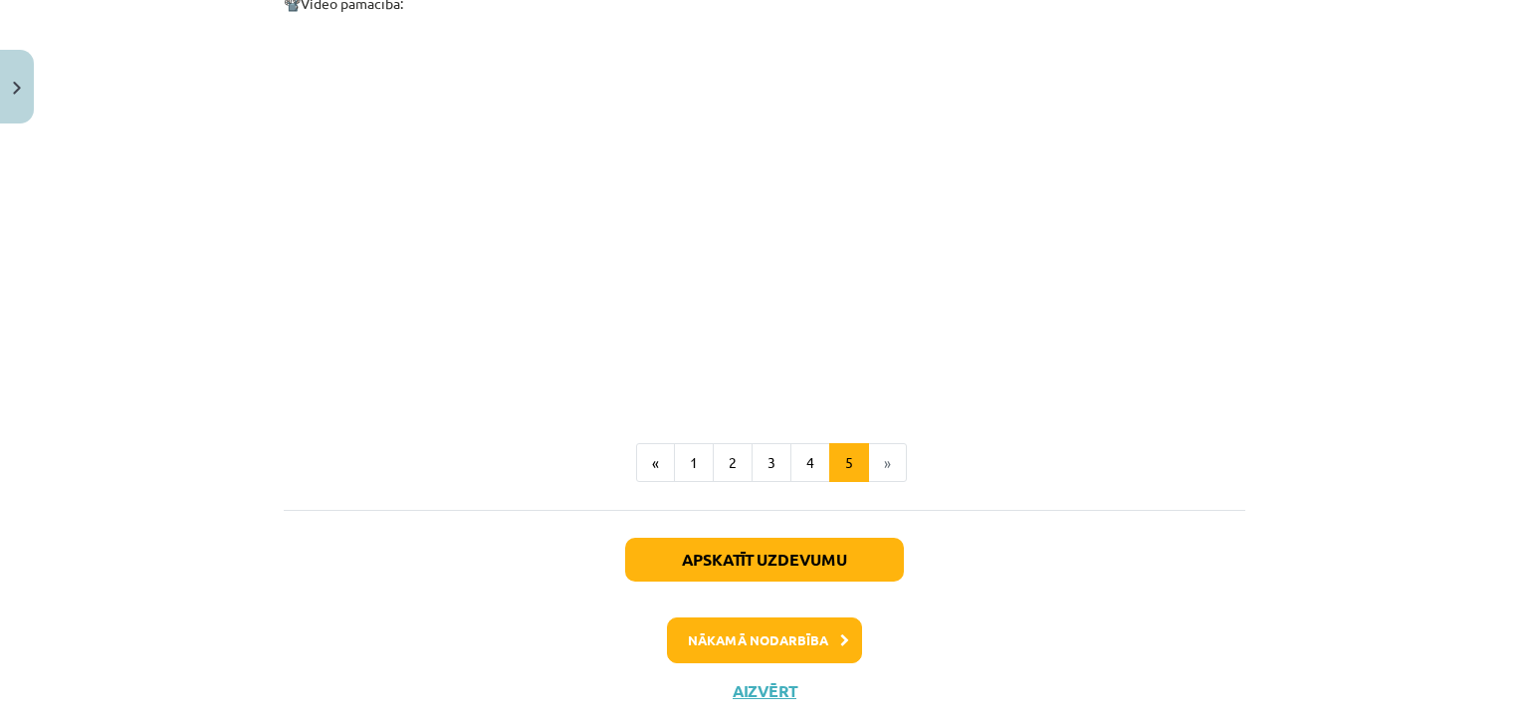
scroll to position [1235, 0]
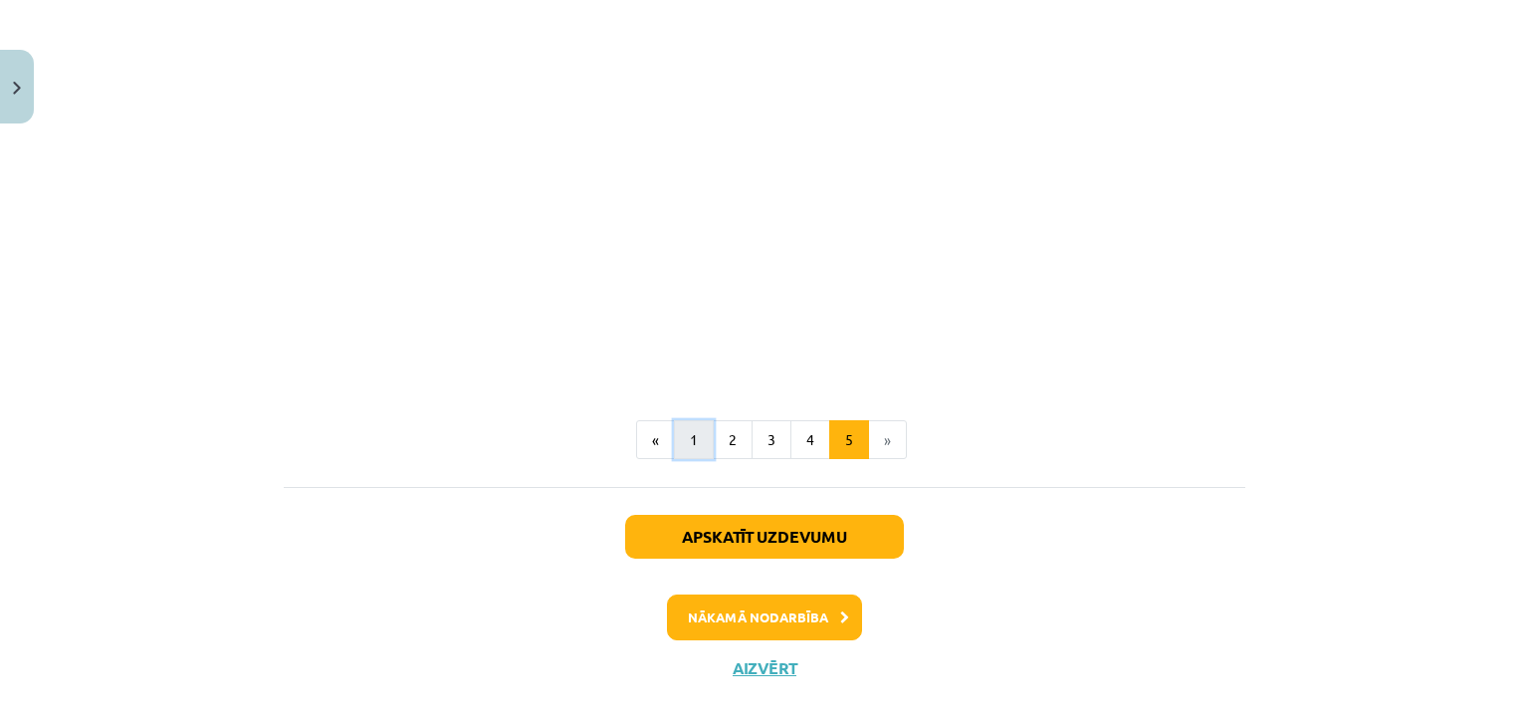
click at [681, 420] on button "1" at bounding box center [694, 440] width 40 height 40
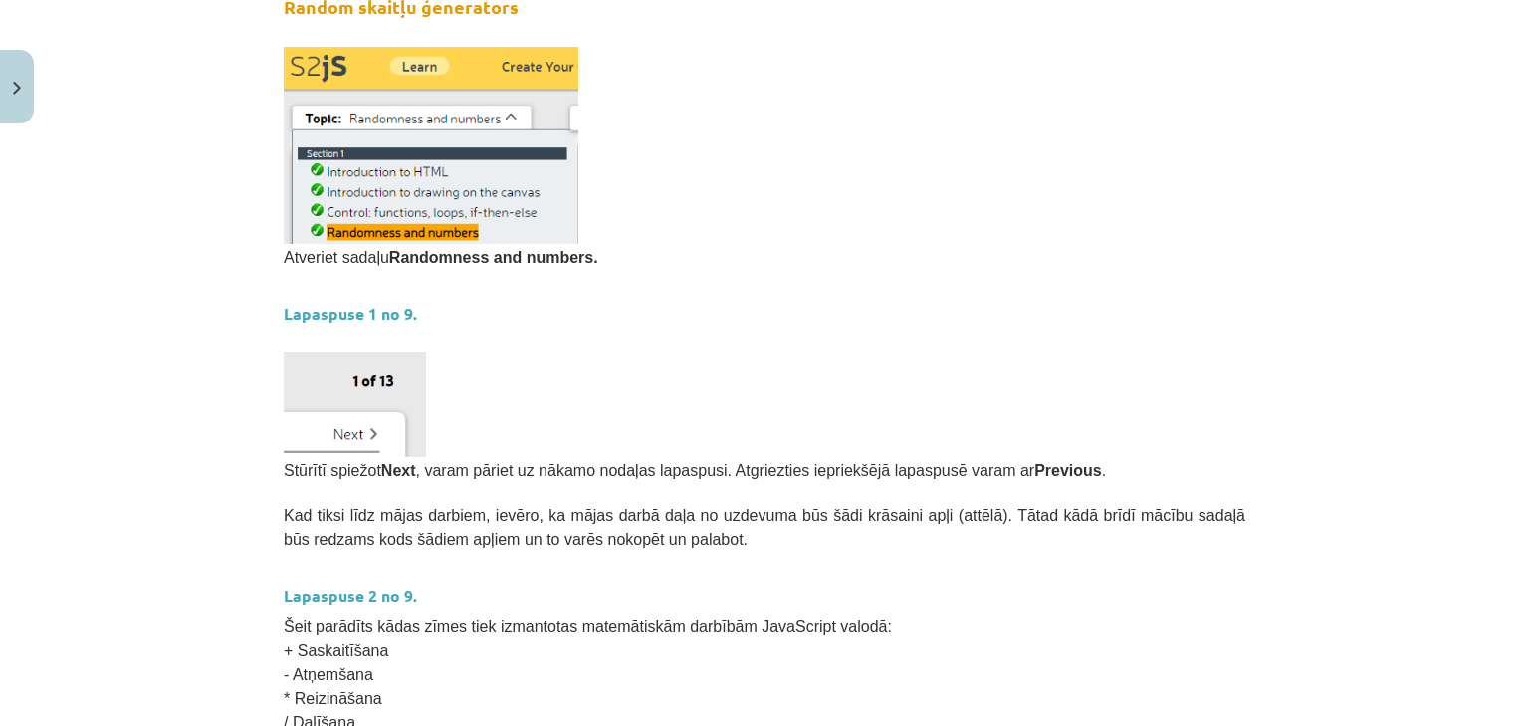
scroll to position [398, 0]
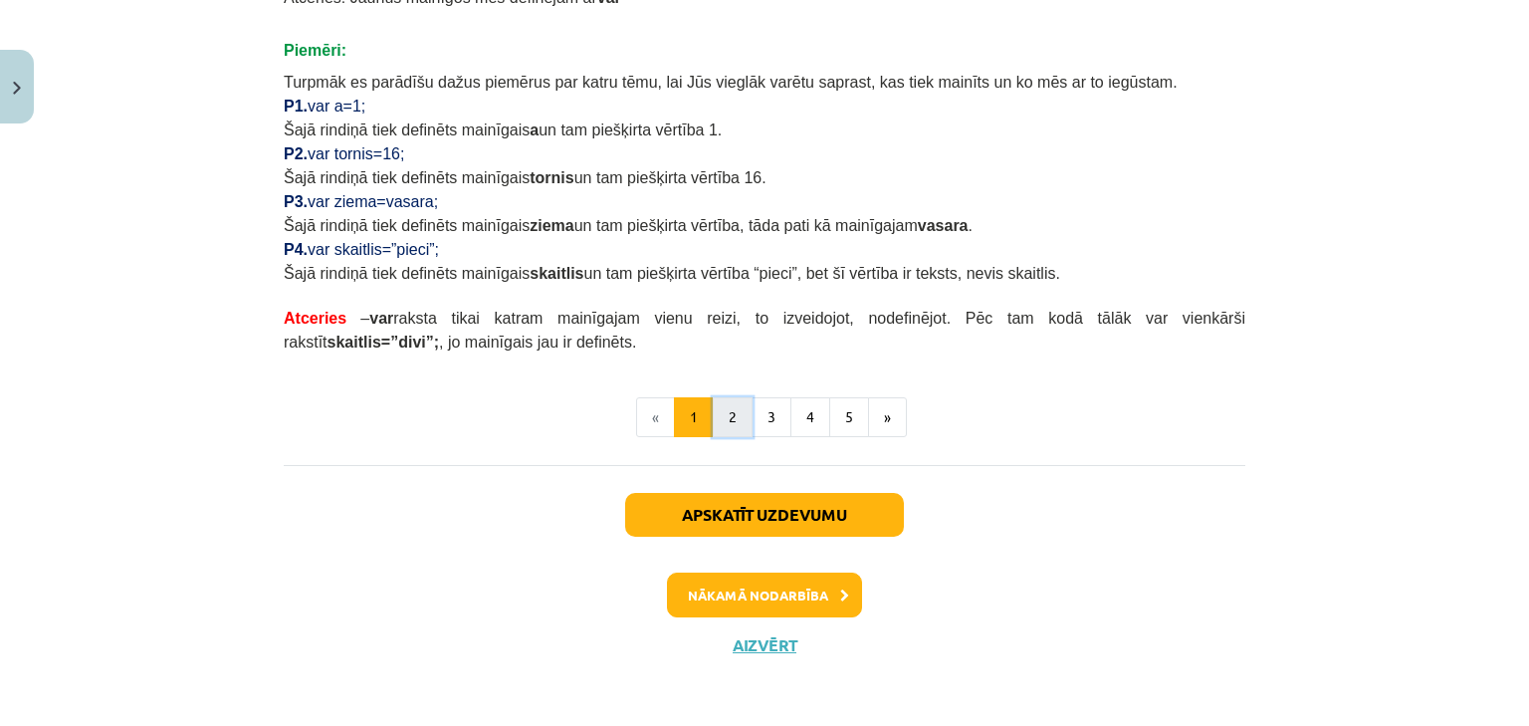
click at [718, 411] on button "2" at bounding box center [733, 417] width 40 height 40
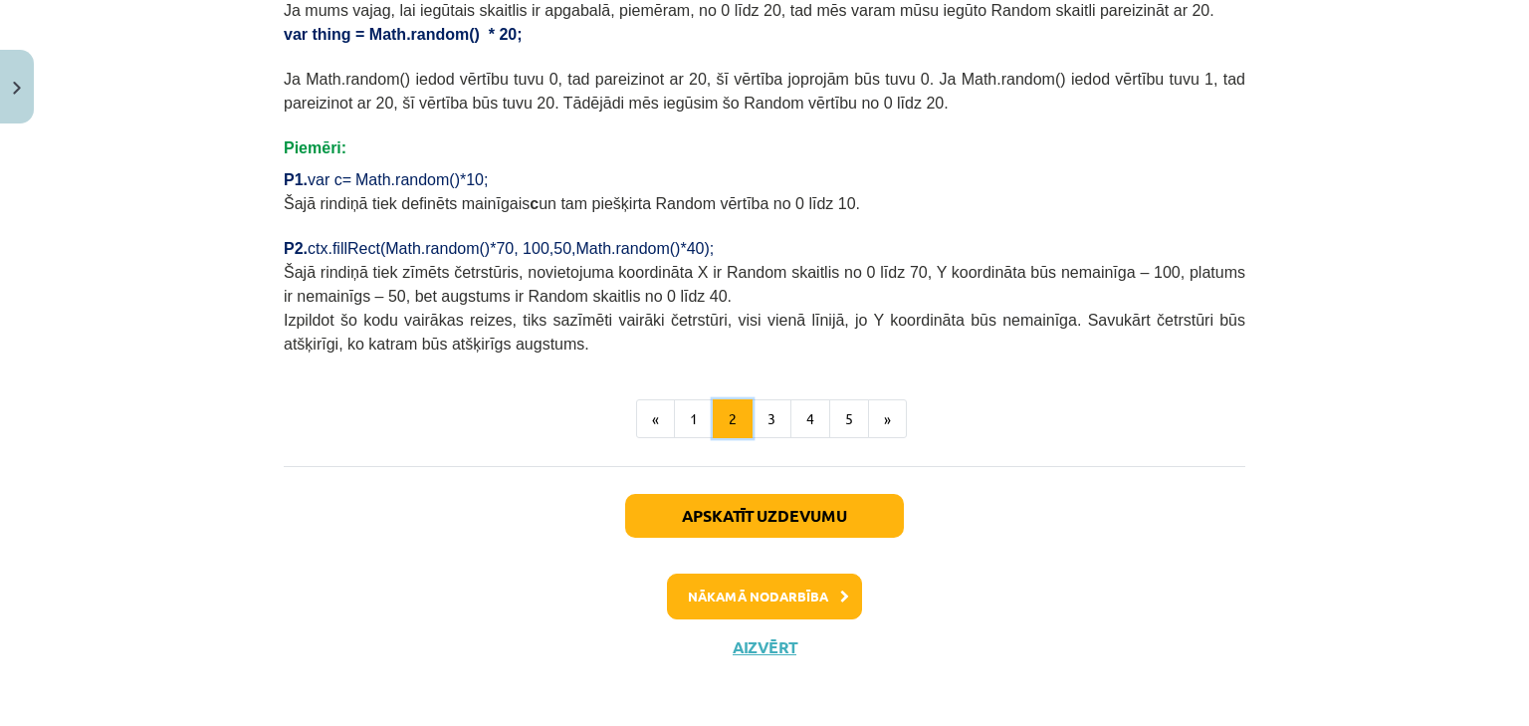
scroll to position [872, 0]
click at [764, 410] on button "3" at bounding box center [771, 418] width 40 height 40
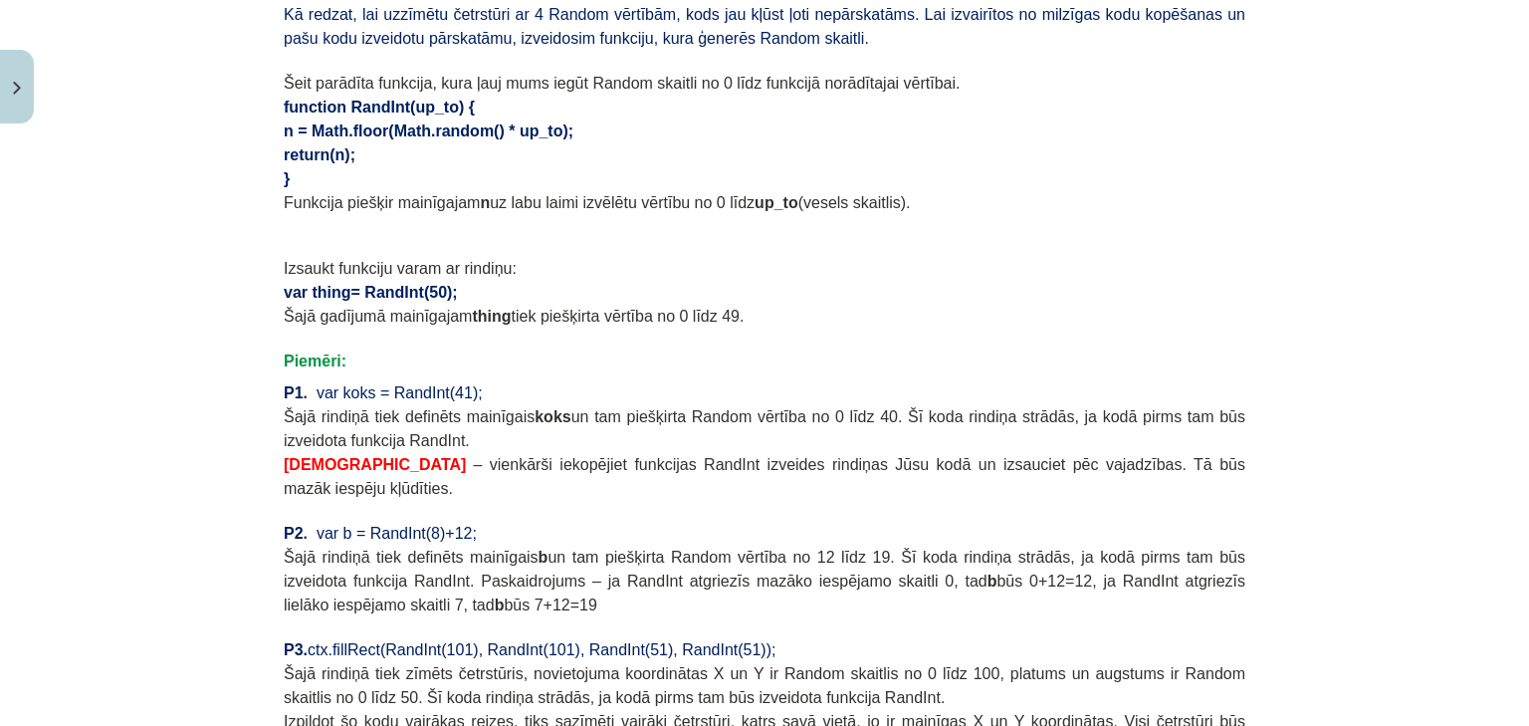
scroll to position [1470, 0]
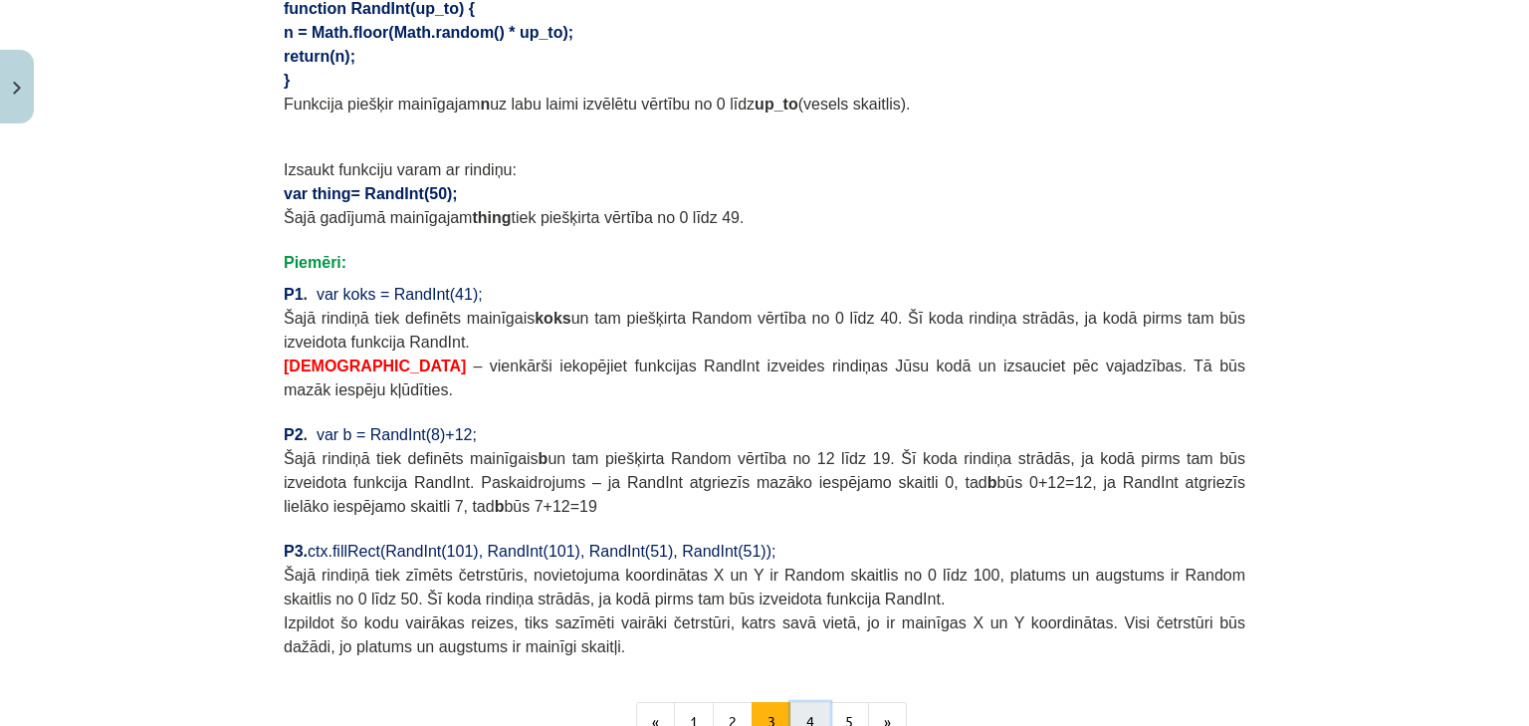
click at [806, 702] on button "4" at bounding box center [810, 722] width 40 height 40
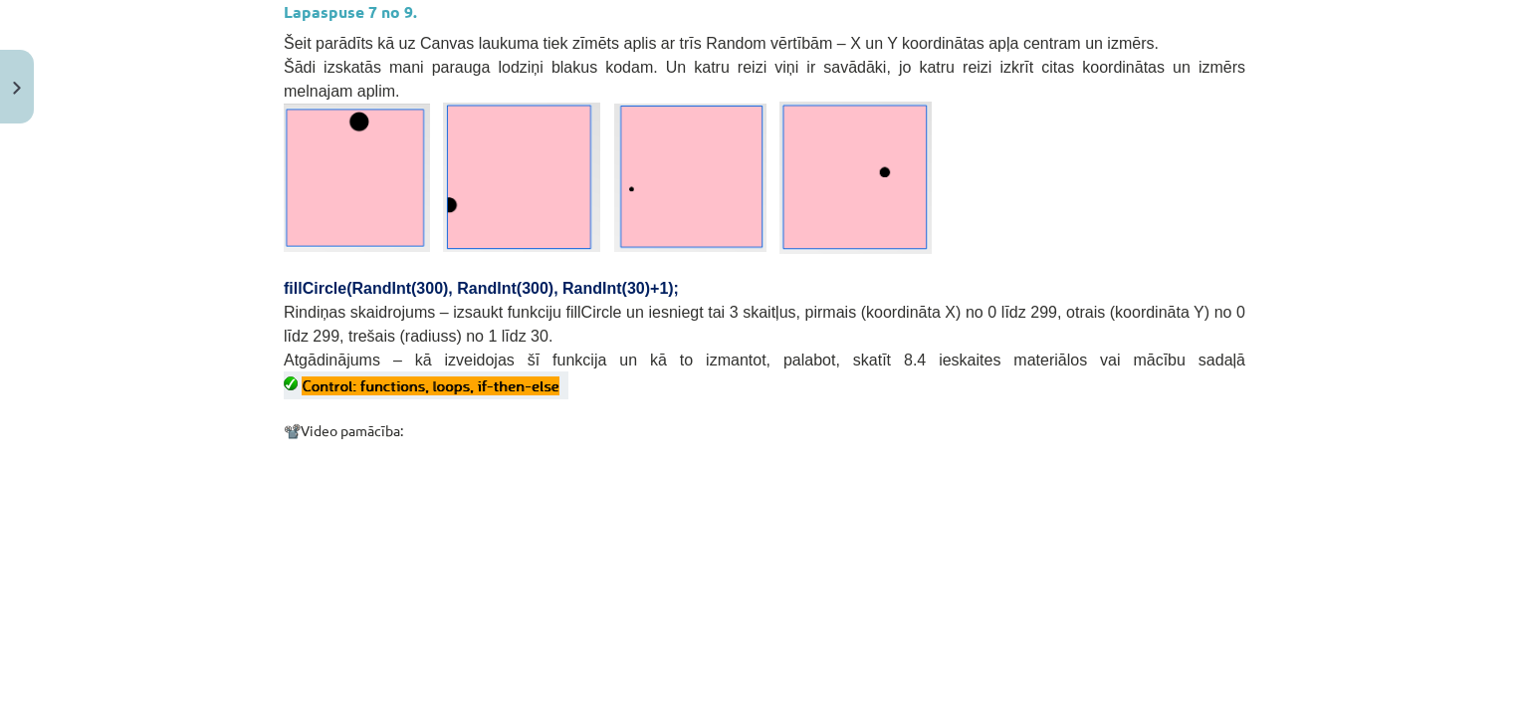
scroll to position [435, 0]
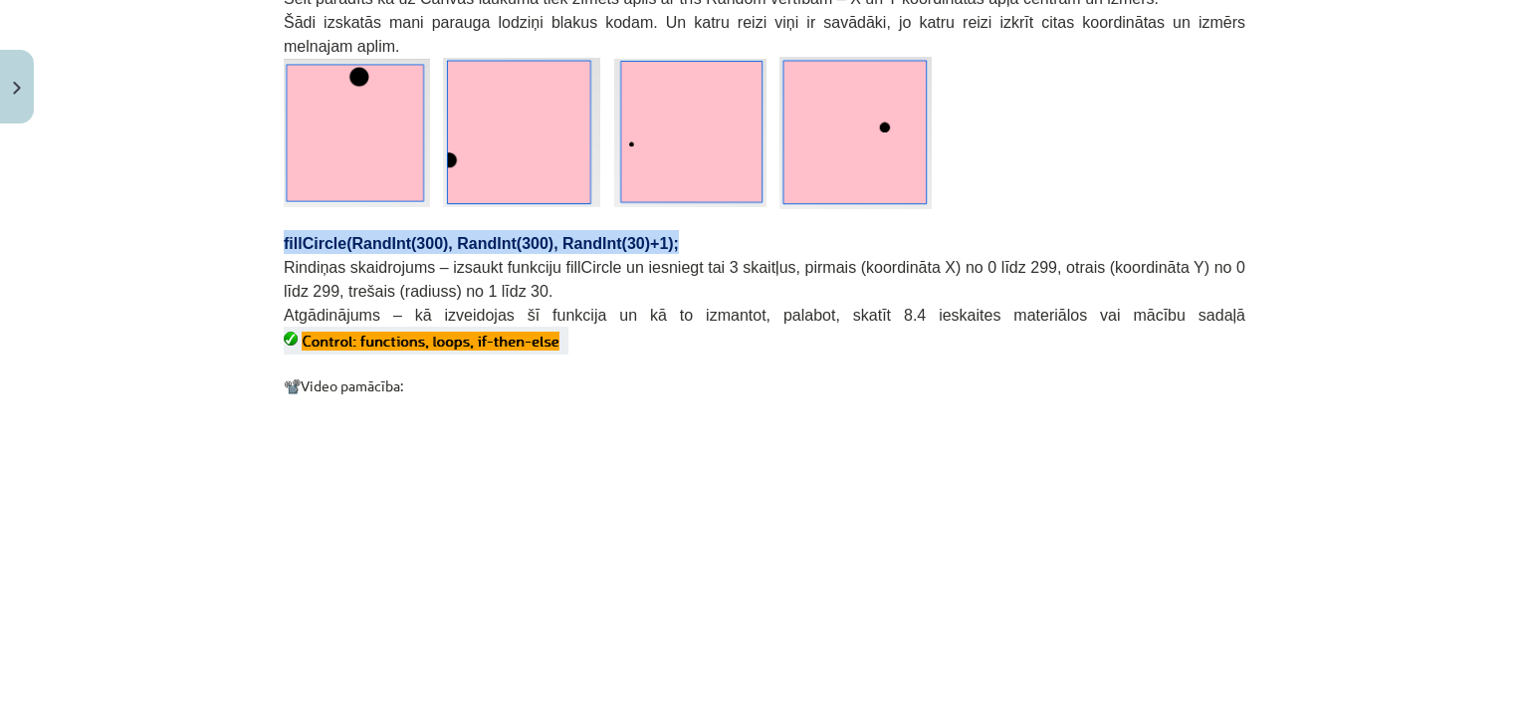
drag, startPoint x: 267, startPoint y: 205, endPoint x: 636, endPoint y: 217, distance: 369.4
copy span "fillCircle(RandInt(300), RandInt(300), RandInt(30)+1);"
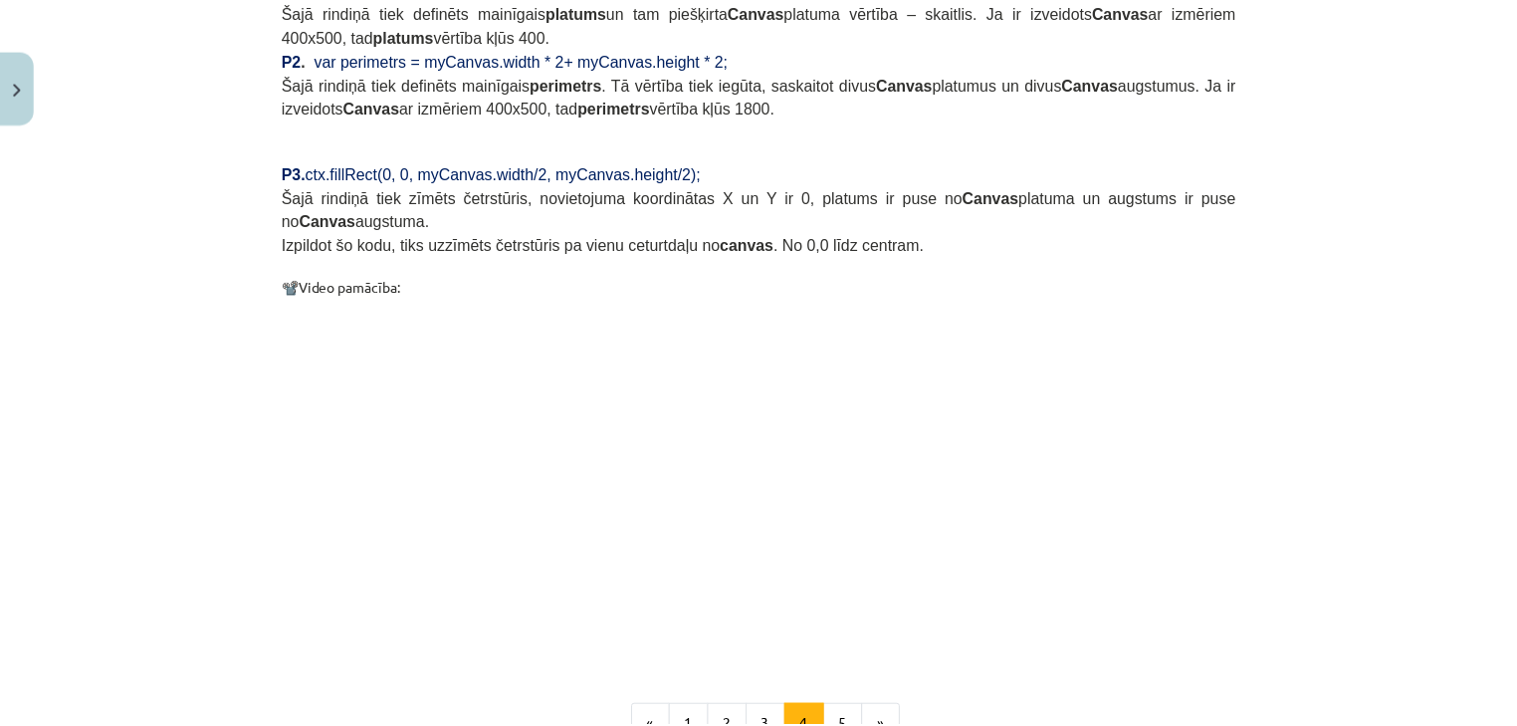
scroll to position [1988, 0]
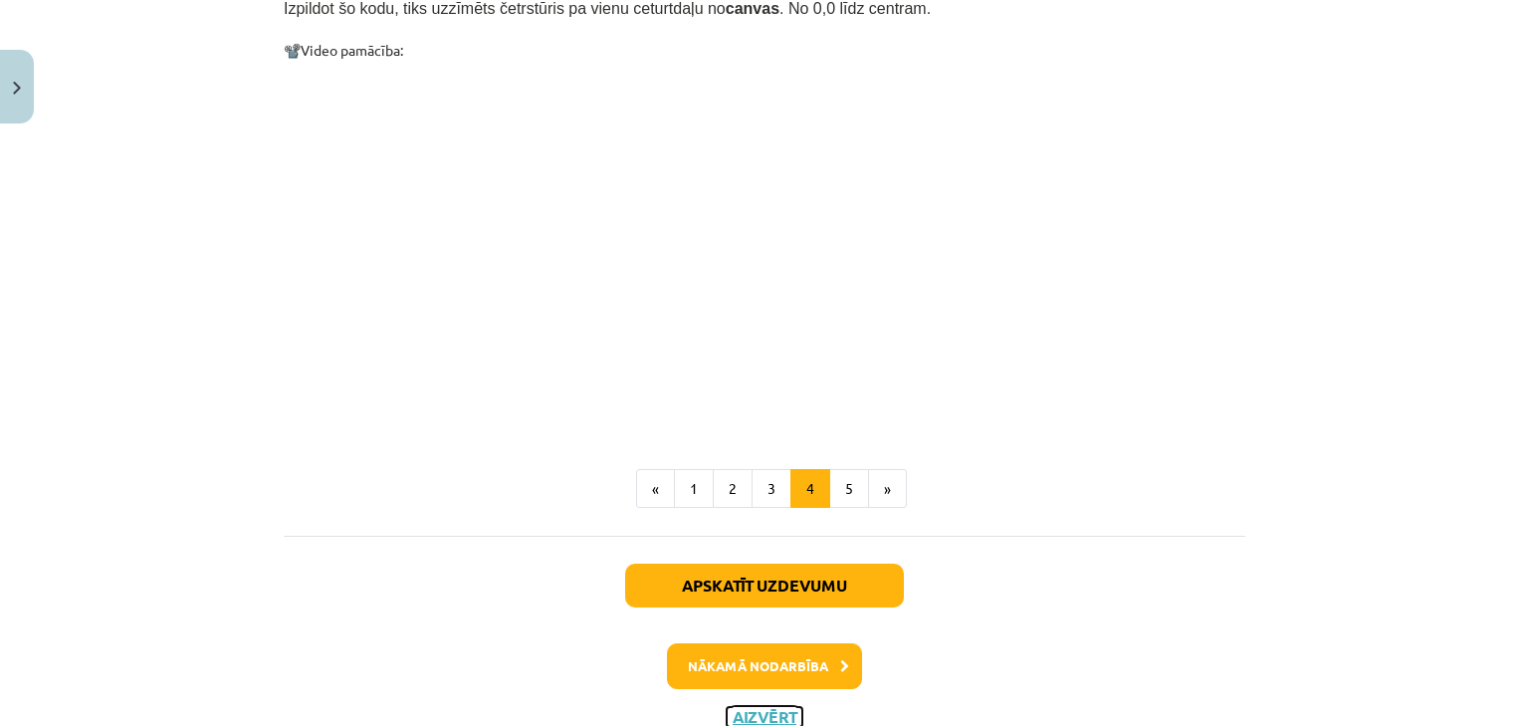
click at [772, 707] on button "Aizvērt" at bounding box center [765, 717] width 76 height 20
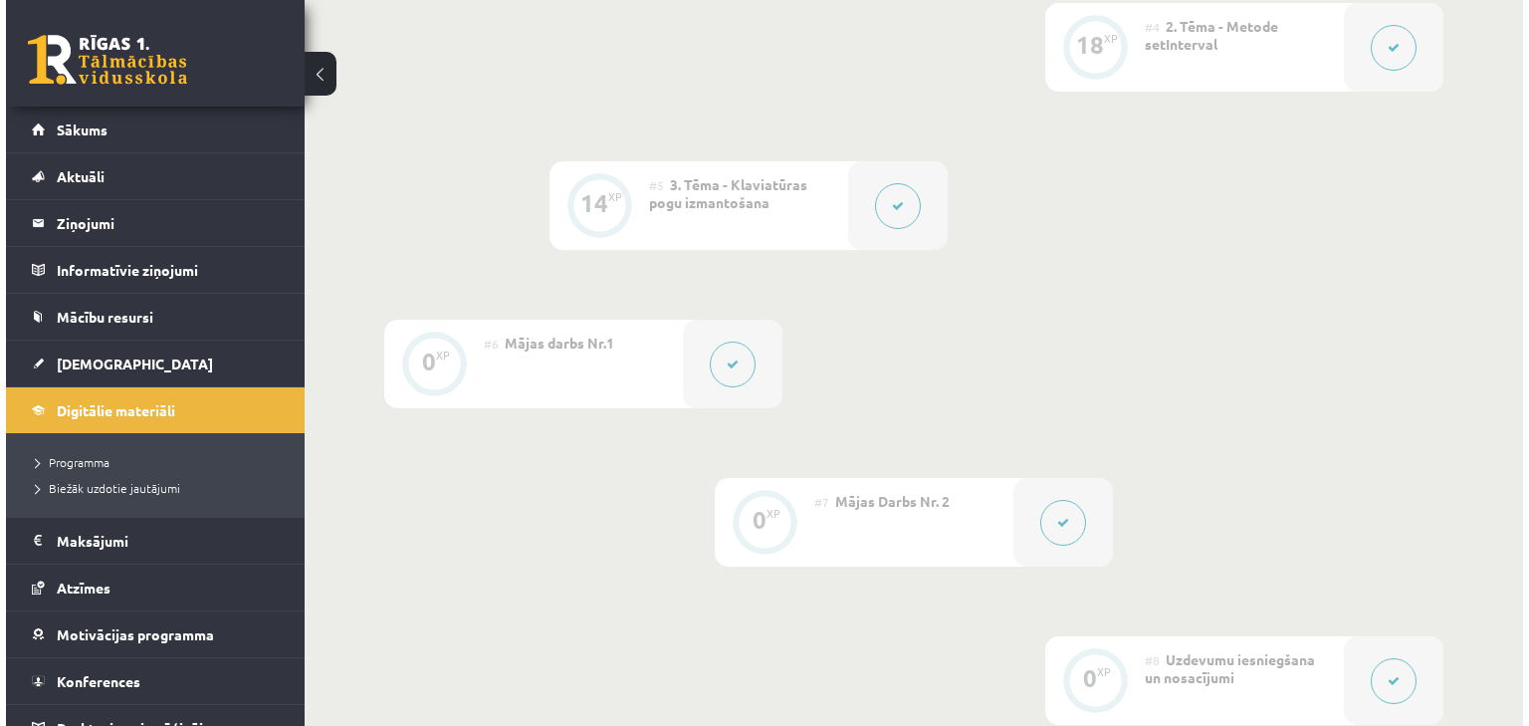
scroll to position [1055, 0]
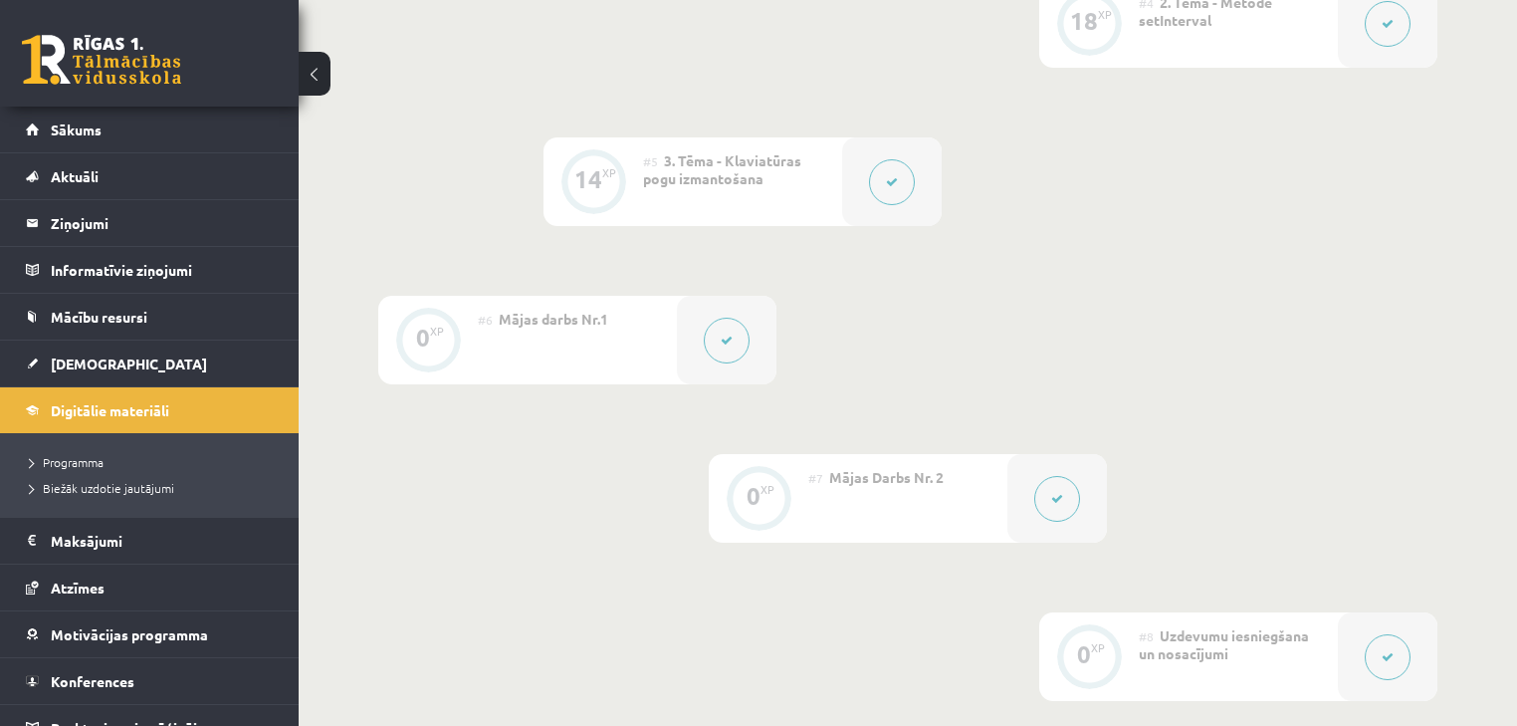
click at [714, 341] on button at bounding box center [727, 340] width 46 height 46
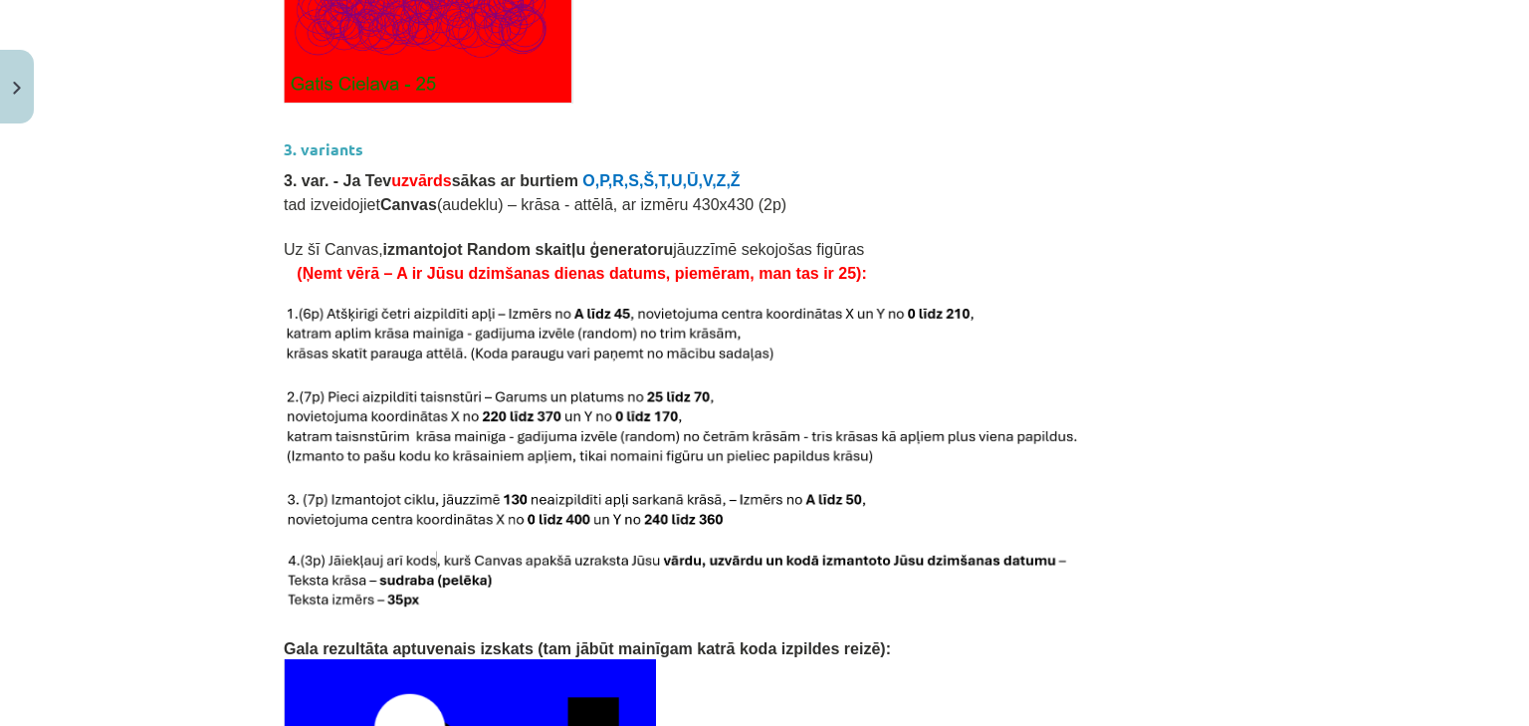
scroll to position [3742, 0]
